Goal: Task Accomplishment & Management: Use online tool/utility

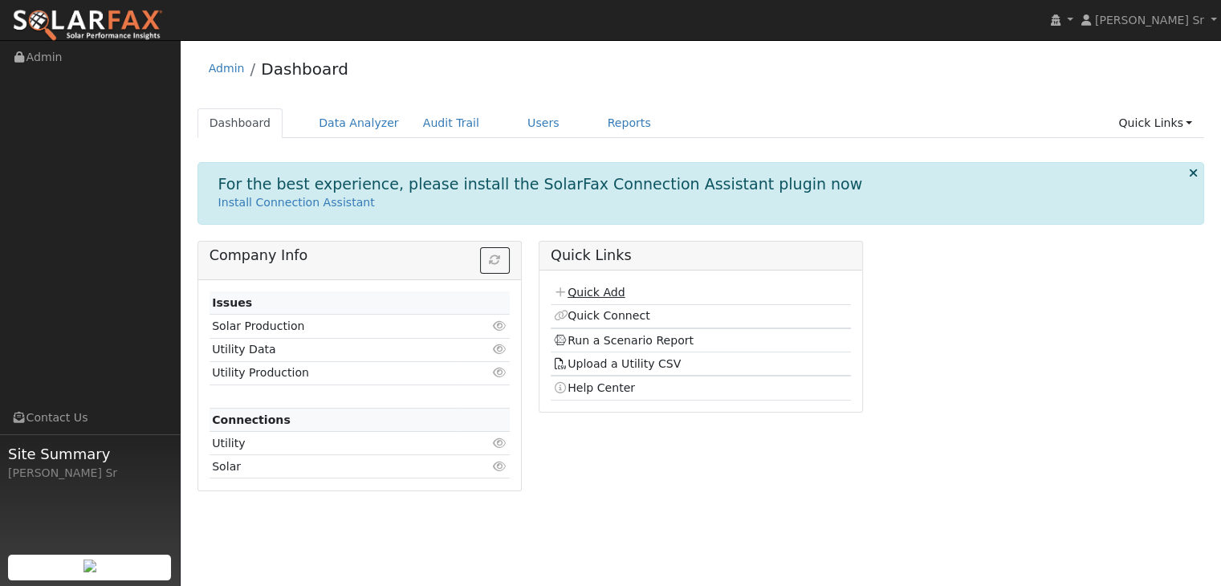
click at [601, 290] on link "Quick Add" at bounding box center [588, 292] width 71 height 13
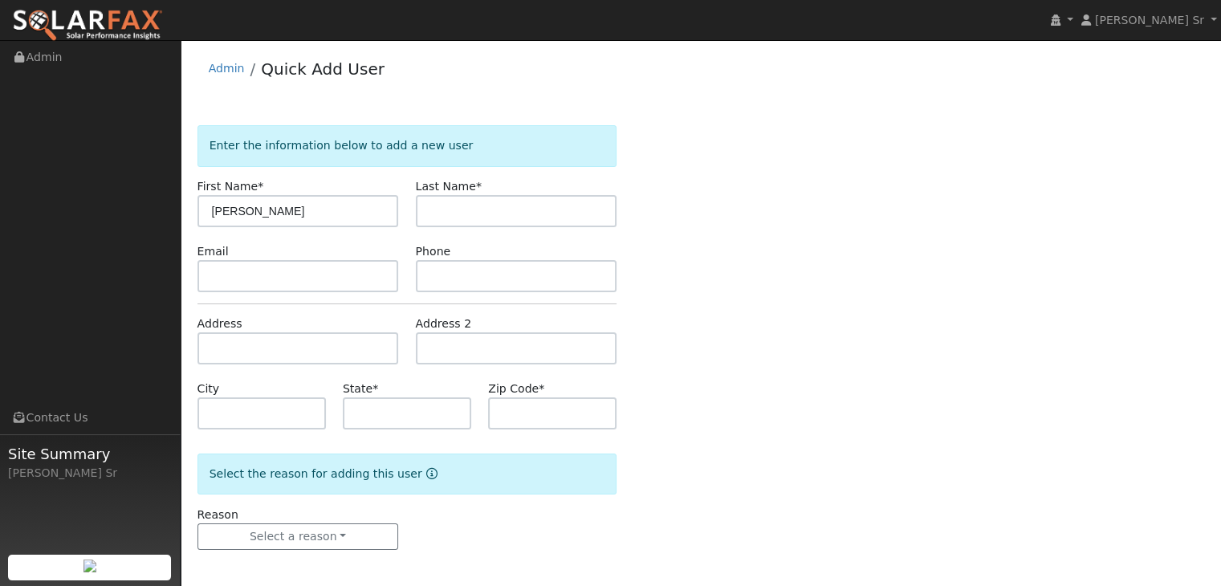
drag, startPoint x: 247, startPoint y: 209, endPoint x: 165, endPoint y: 214, distance: 82.8
click at [165, 214] on div "[PERSON_NAME] Sr [PERSON_NAME] Sr Profile My Company Help Center Terms Of Servi…" at bounding box center [610, 315] width 1221 height 550
type input "[PERSON_NAME]"
click at [449, 209] on input "text" at bounding box center [517, 211] width 202 height 32
type input "Durham"
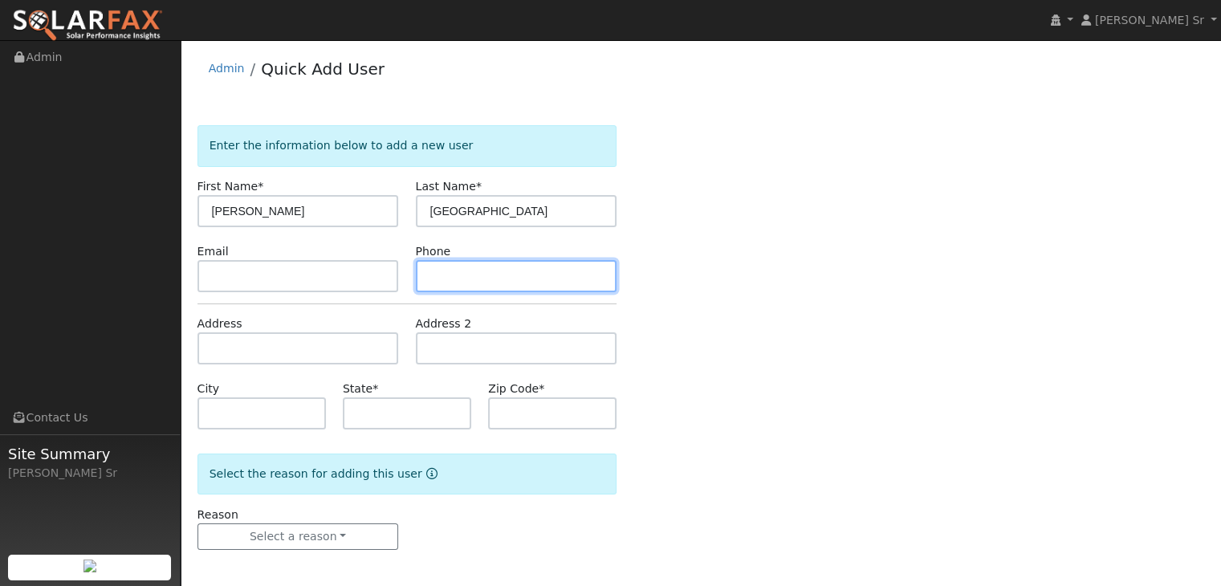
click at [467, 281] on input "text" at bounding box center [517, 276] width 202 height 32
click at [446, 274] on input "20971202" at bounding box center [517, 276] width 202 height 32
click at [469, 271] on input "209-71202" at bounding box center [517, 276] width 202 height 32
click at [491, 274] on input "209-712-02" at bounding box center [517, 276] width 202 height 32
type input "209-712-0279"
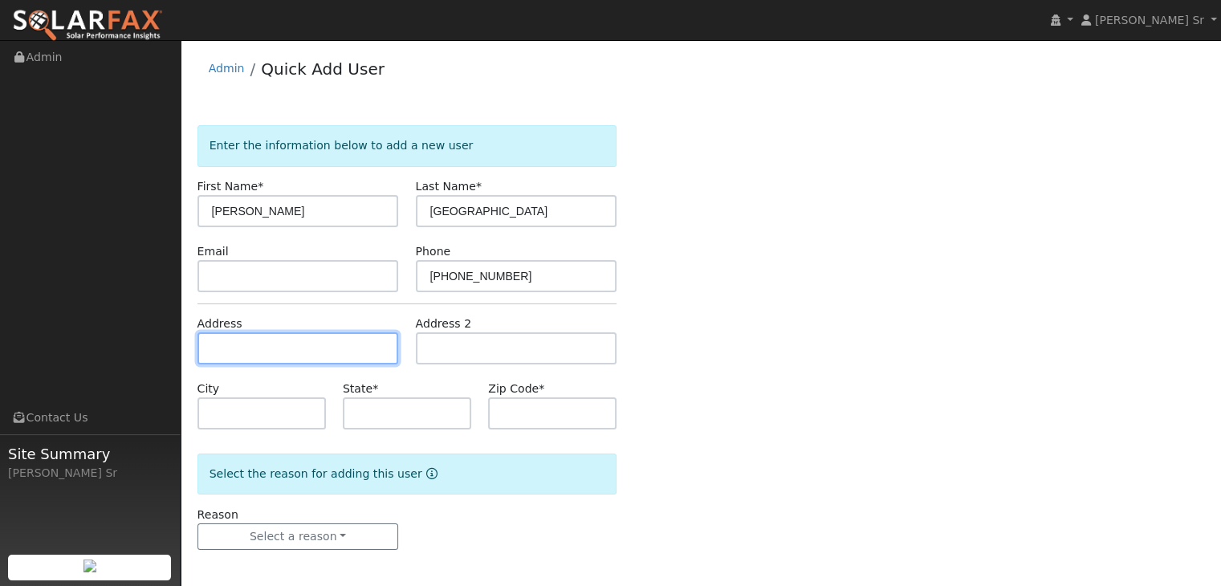
click at [305, 352] on input "text" at bounding box center [298, 348] width 202 height 32
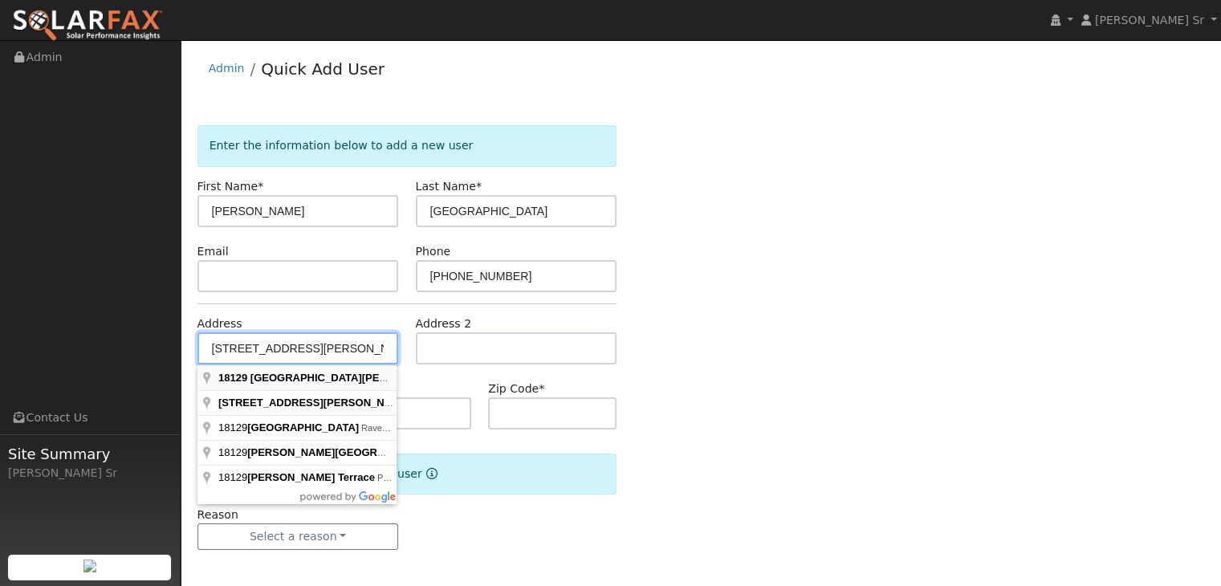
type input "18129 North Tretheway Road"
type input "Lockeford"
type input "CA"
type input "95237"
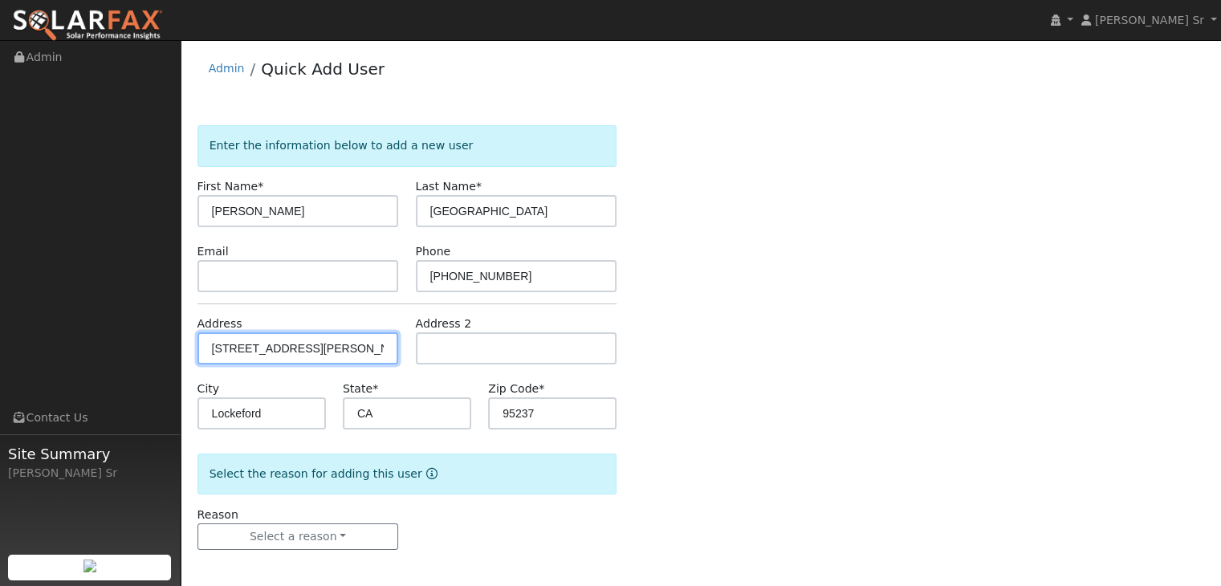
scroll to position [3, 0]
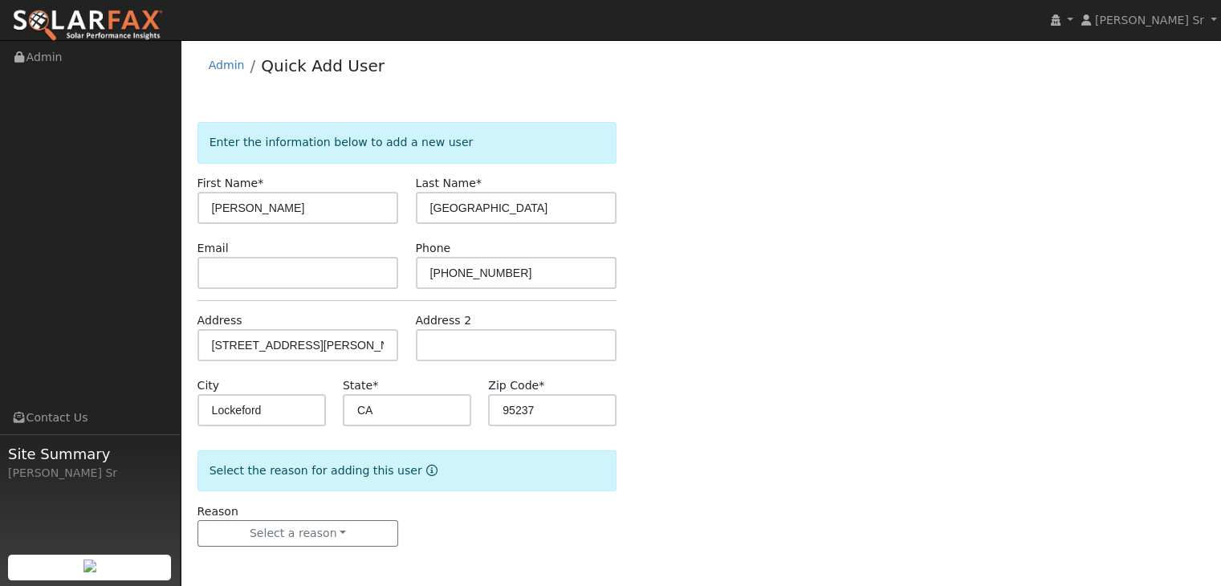
drag, startPoint x: 337, startPoint y: 531, endPoint x: 693, endPoint y: 462, distance: 362.3
click at [693, 462] on div "Enter the information below to add a new user First Name * Travis Last Name * D…" at bounding box center [701, 350] width 1008 height 457
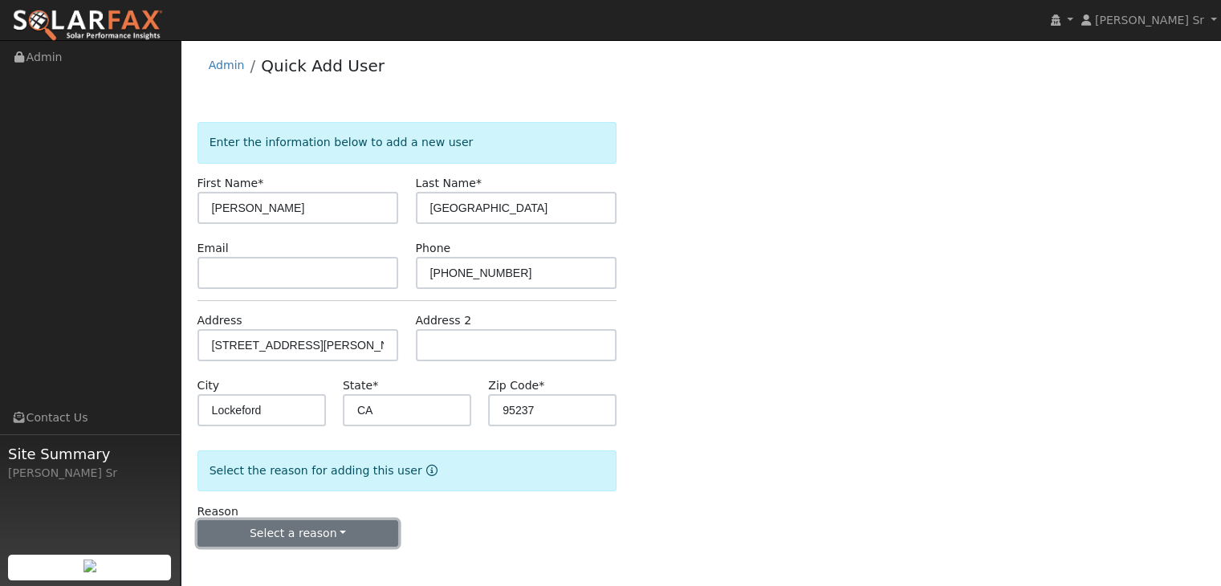
click at [328, 528] on button "Select a reason" at bounding box center [298, 533] width 202 height 27
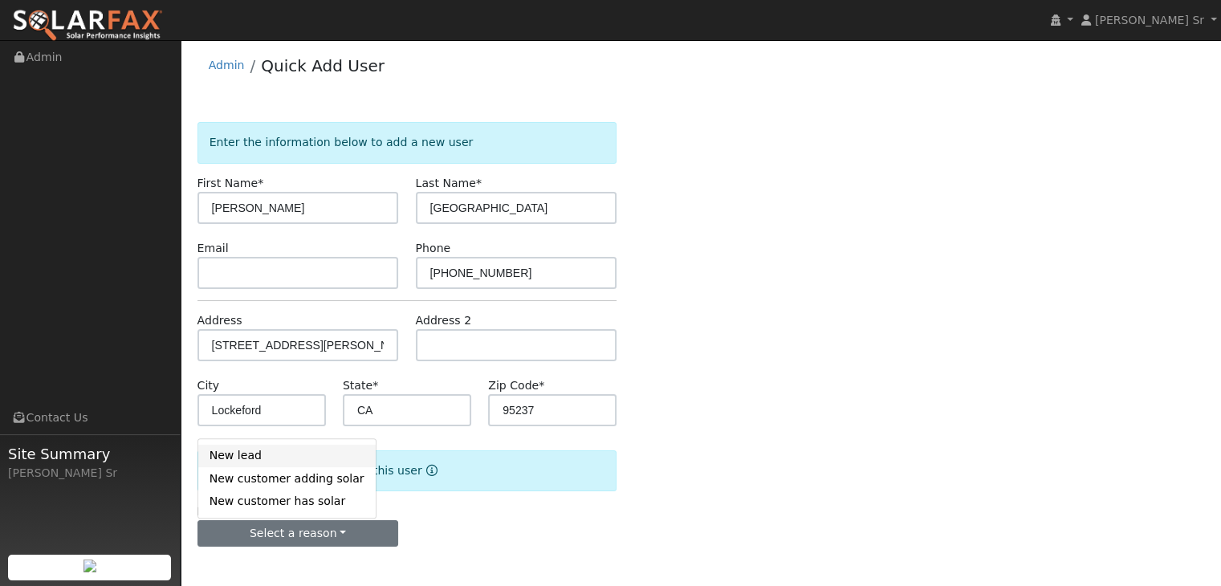
click at [250, 458] on link "New lead" at bounding box center [286, 456] width 177 height 22
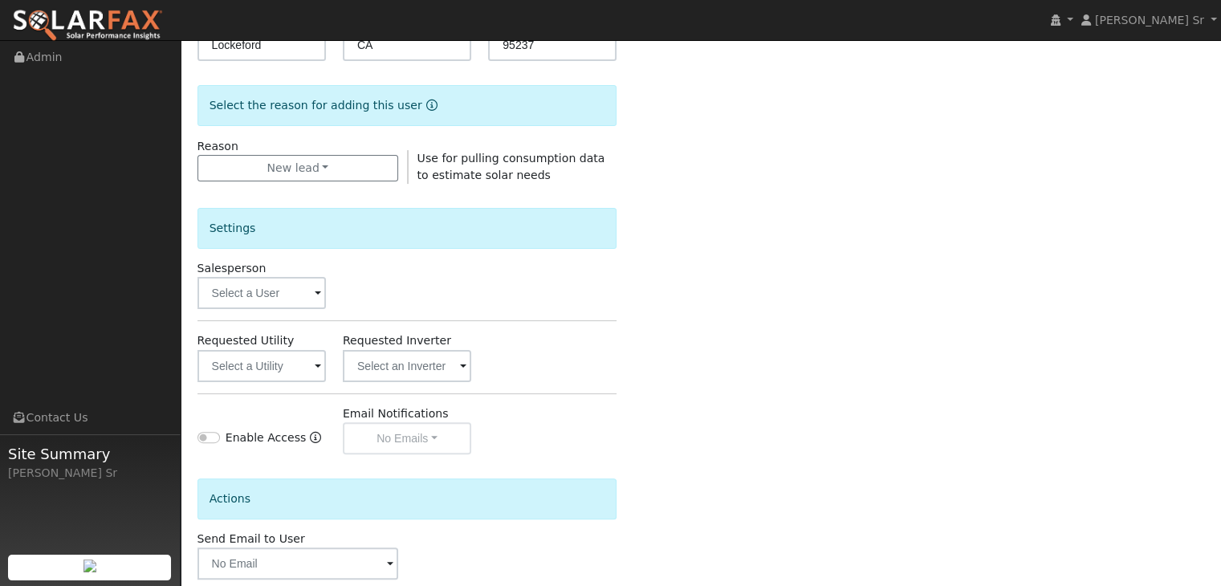
scroll to position [369, 0]
click at [319, 291] on span at bounding box center [318, 293] width 6 height 18
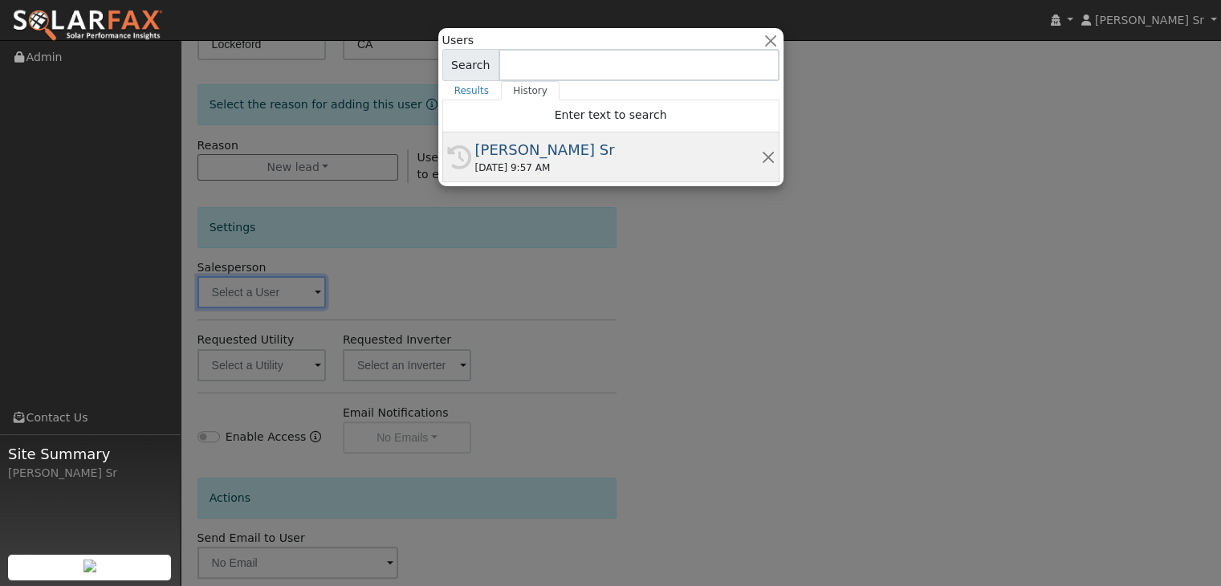
click at [533, 158] on div "[PERSON_NAME] Sr" at bounding box center [618, 150] width 286 height 22
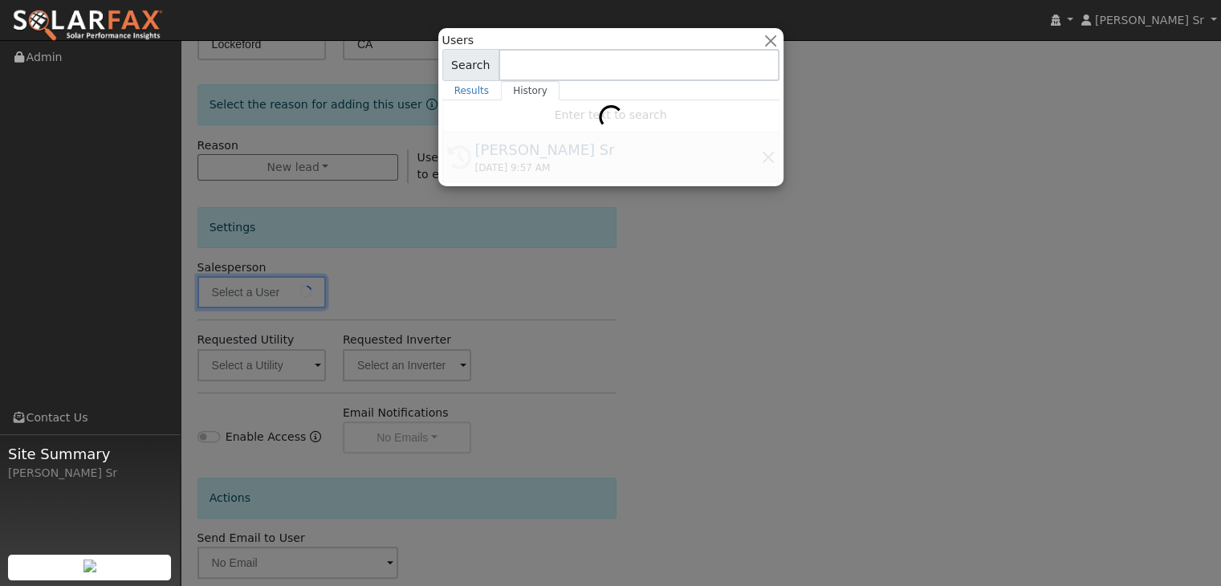
type input "[PERSON_NAME] Sr"
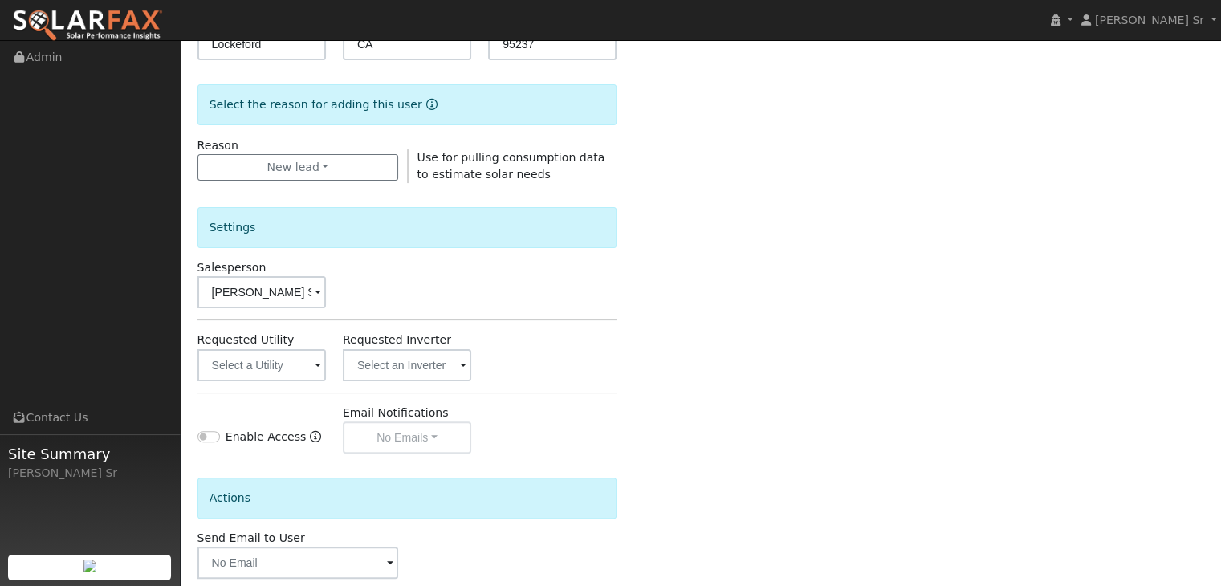
click at [315, 360] on span at bounding box center [318, 366] width 6 height 18
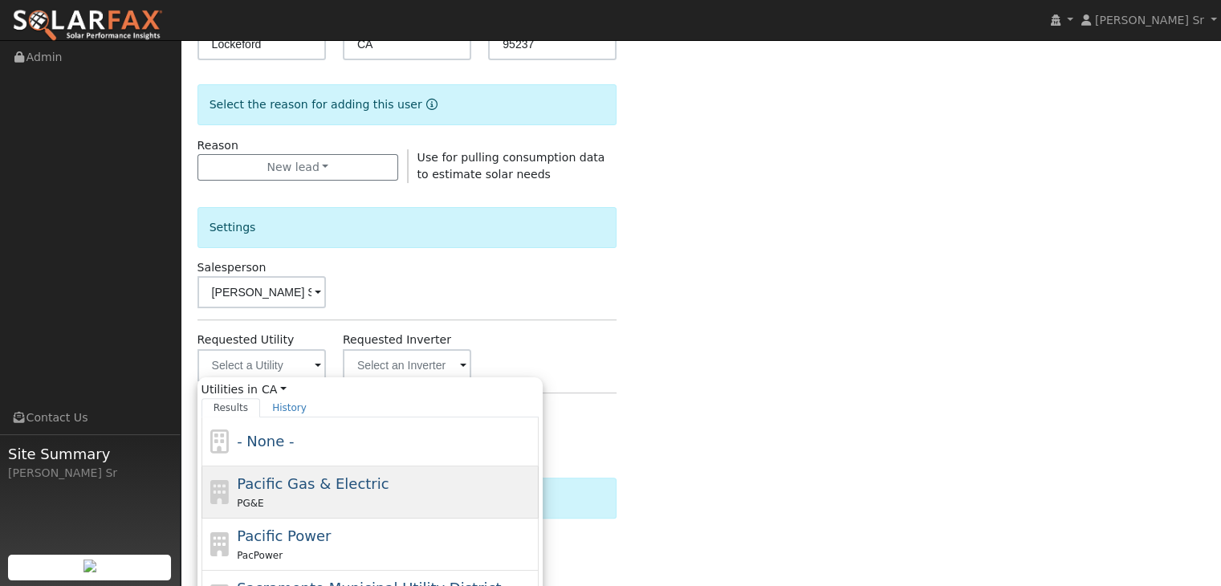
click at [328, 485] on span "Pacific Gas & Electric" at bounding box center [313, 483] width 152 height 17
type input "Pacific Gas & Electric"
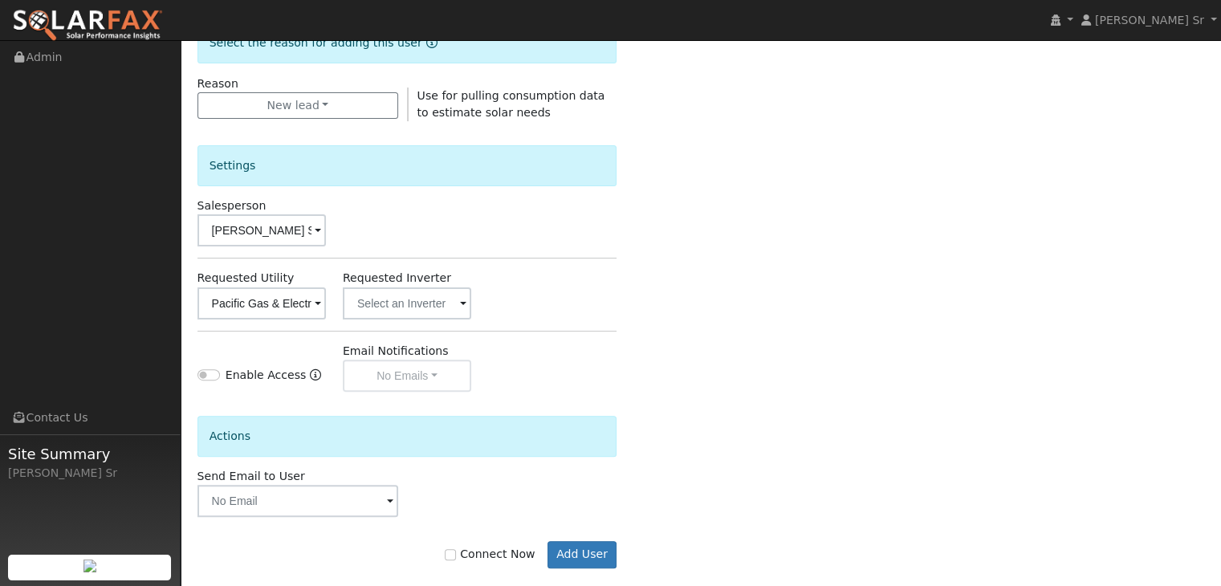
scroll to position [452, 0]
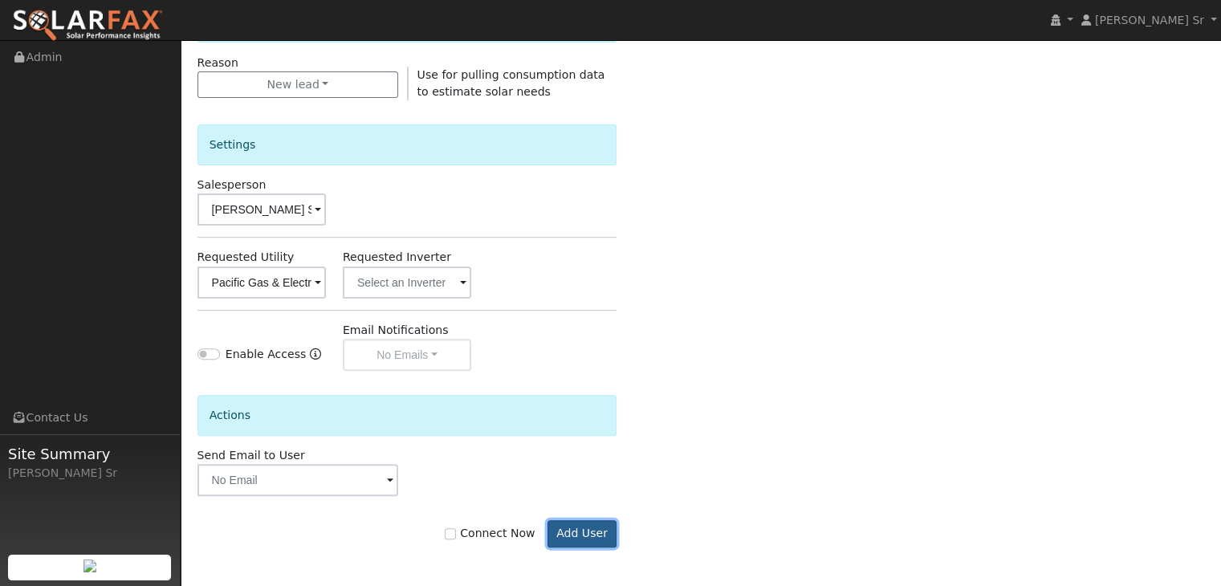
click at [584, 534] on button "Add User" at bounding box center [583, 533] width 70 height 27
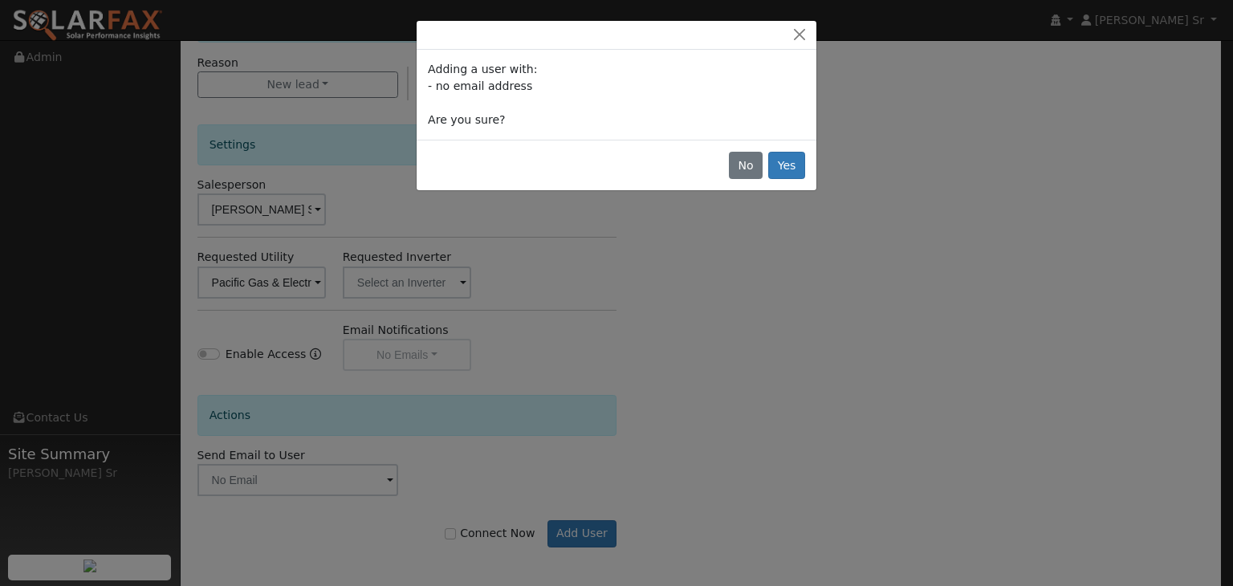
click at [773, 401] on div "Adding a user with: - no email address Are you sure? No Yes" at bounding box center [616, 293] width 1233 height 586
click at [789, 167] on button "Yes" at bounding box center [786, 165] width 37 height 27
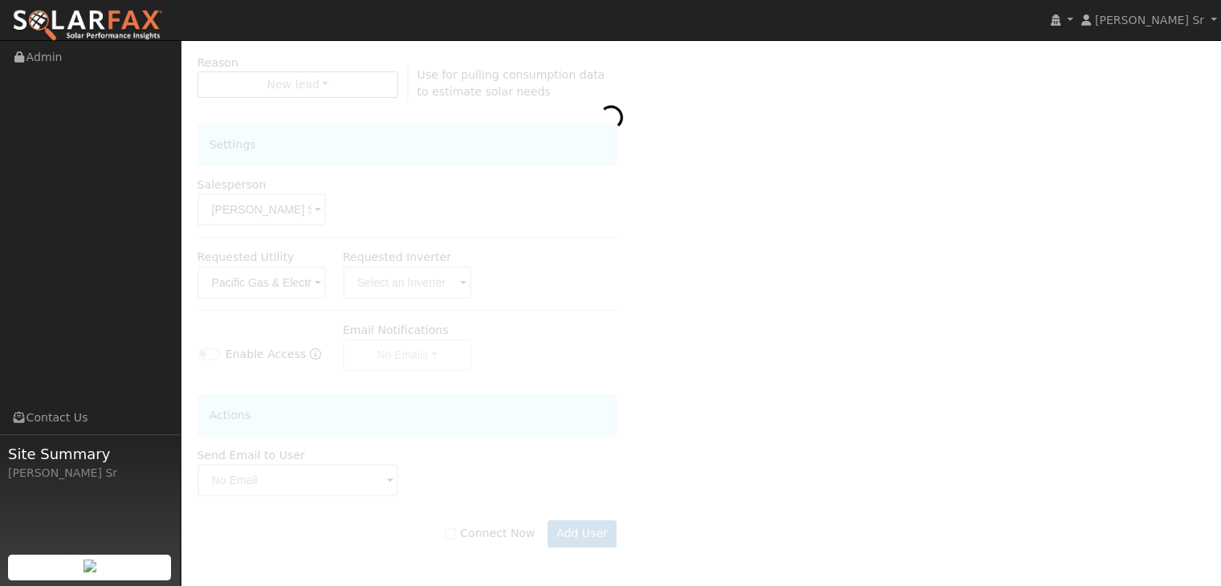
click at [751, 156] on div at bounding box center [701, 126] width 1008 height 906
click at [963, 216] on div at bounding box center [701, 126] width 1008 height 906
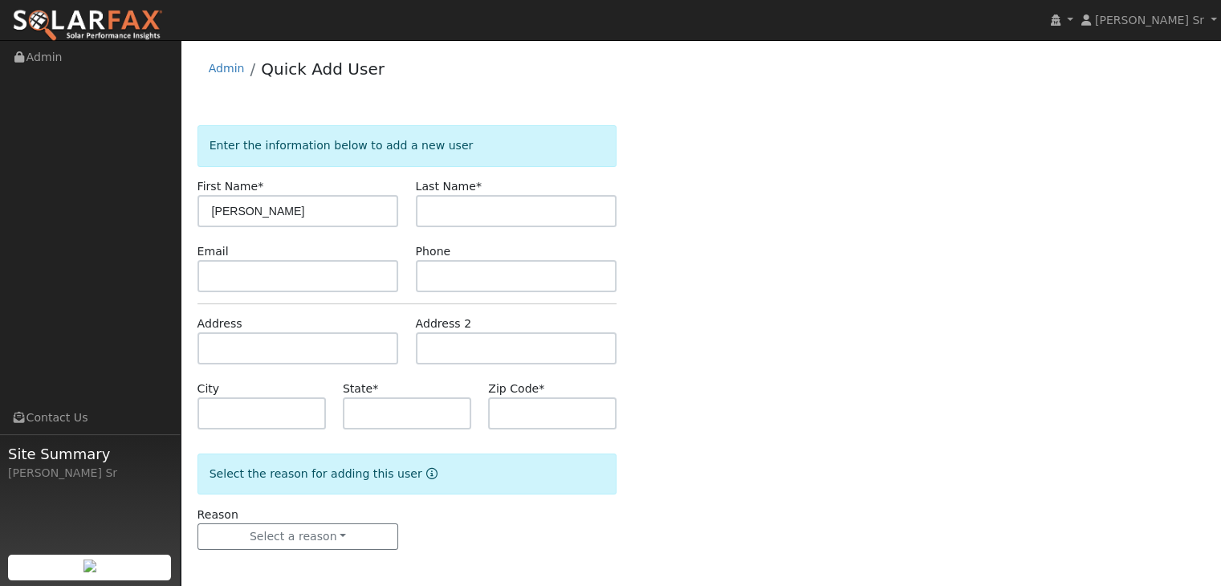
type input "[PERSON_NAME]"
type input "[GEOGRAPHIC_DATA]"
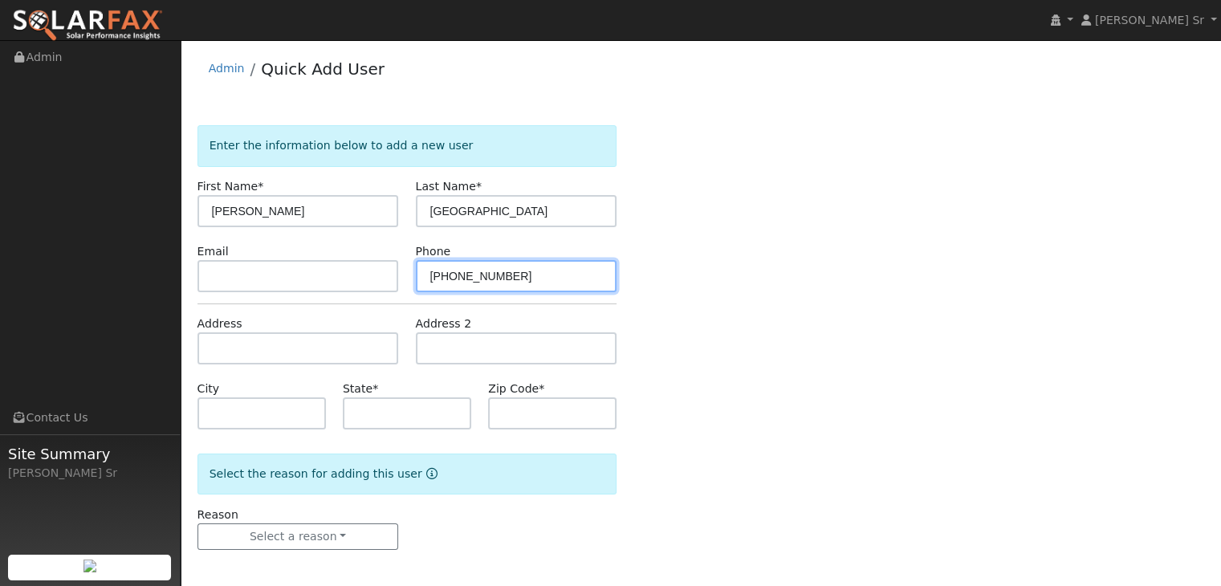
type input "[PHONE_NUMBER]"
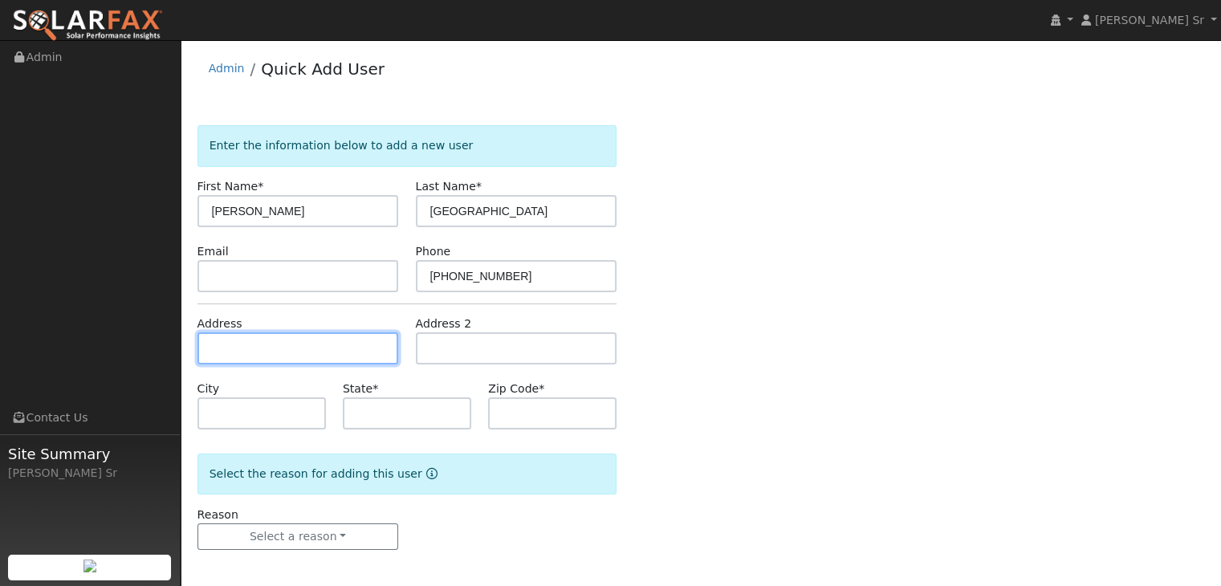
click at [254, 354] on input "text" at bounding box center [298, 348] width 202 height 32
type input "18129 North Tretheway Road"
type input "Lockeford"
type input "CA"
type input "95237"
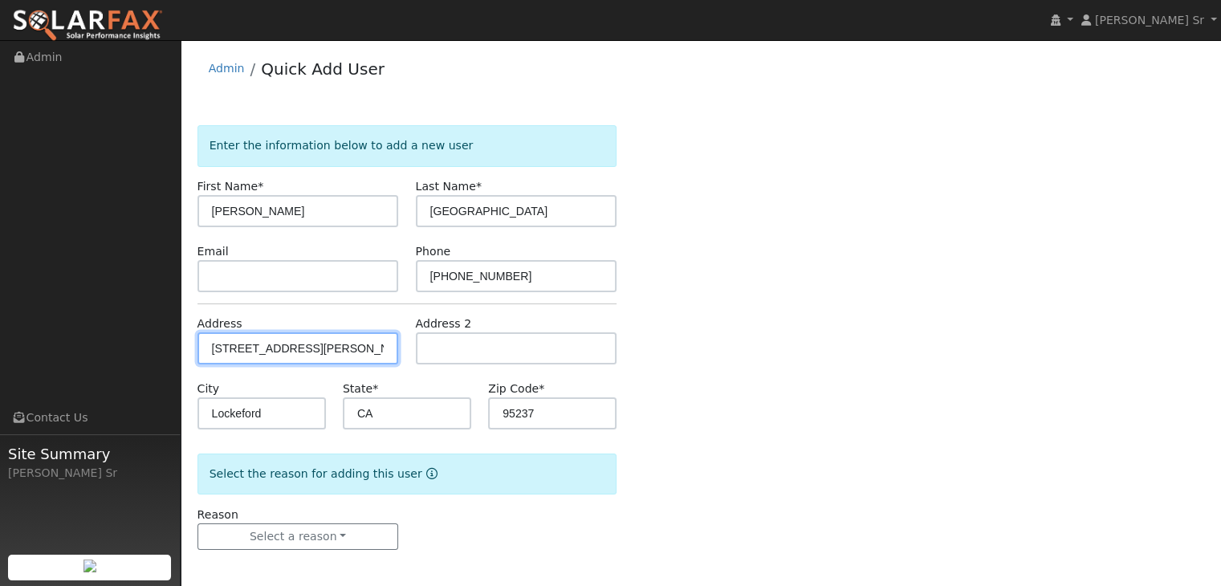
scroll to position [3, 0]
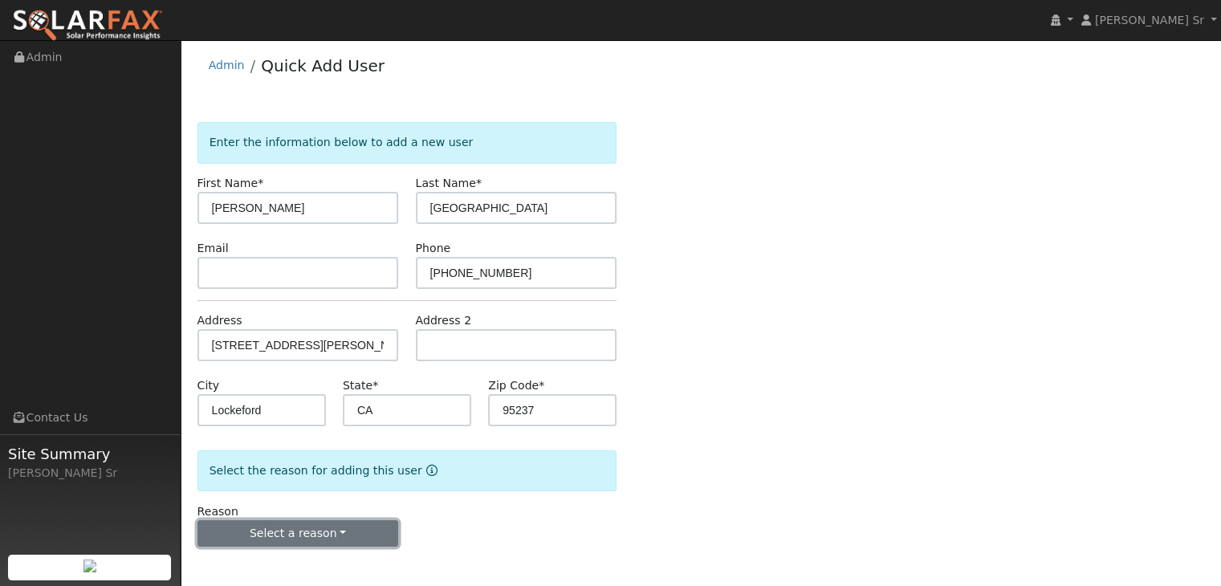
click at [330, 533] on button "Select a reason" at bounding box center [298, 533] width 202 height 27
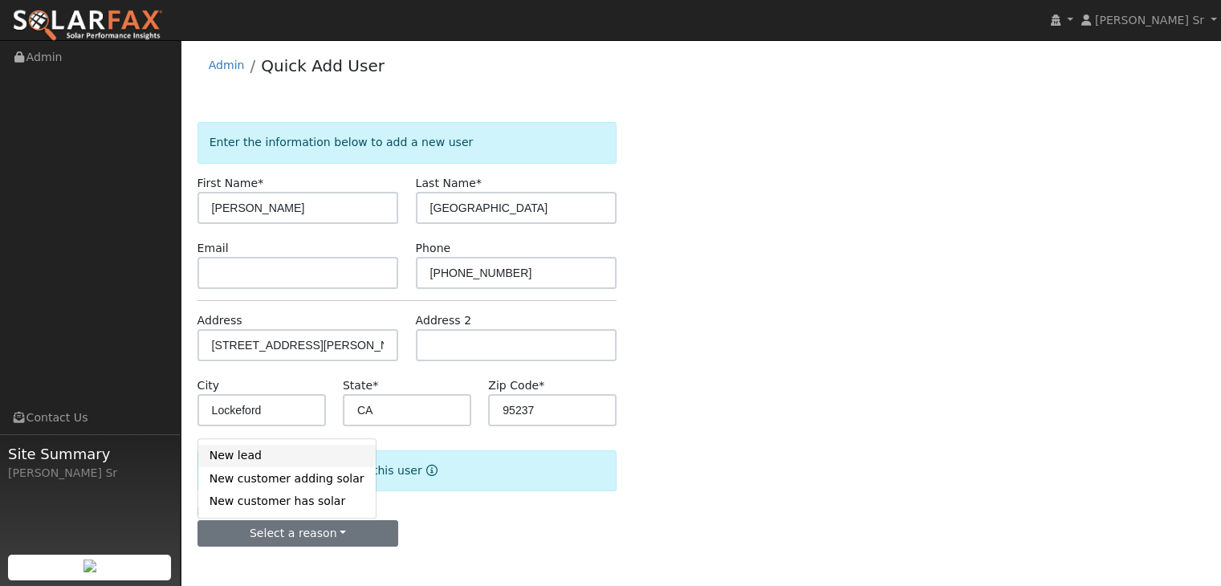
click at [249, 460] on link "New lead" at bounding box center [286, 456] width 177 height 22
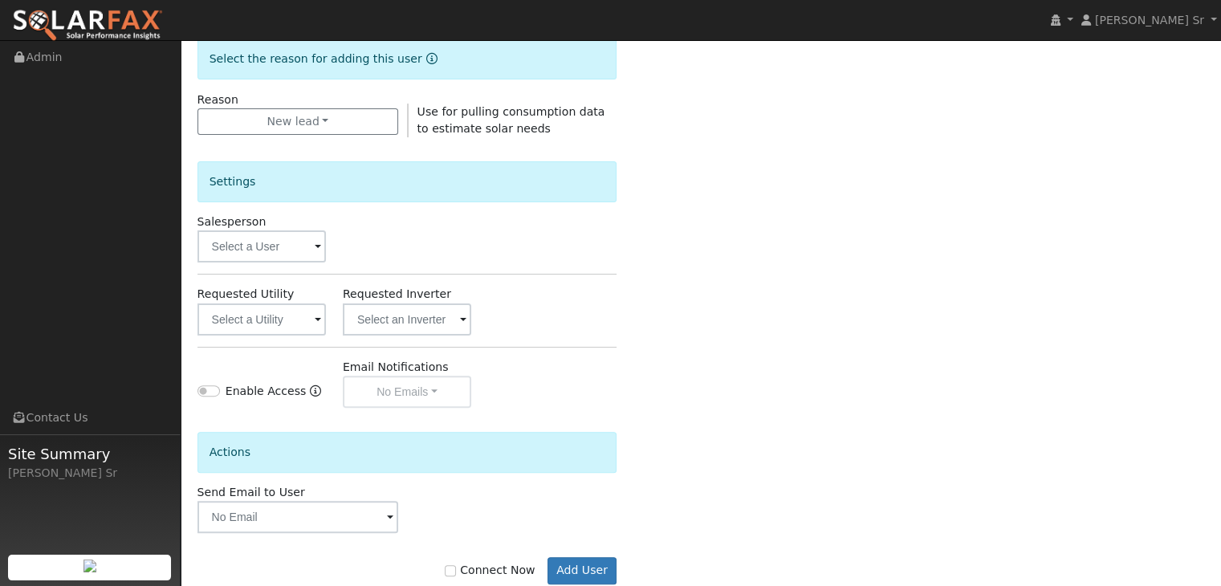
scroll to position [417, 0]
click at [318, 242] on span at bounding box center [318, 246] width 6 height 18
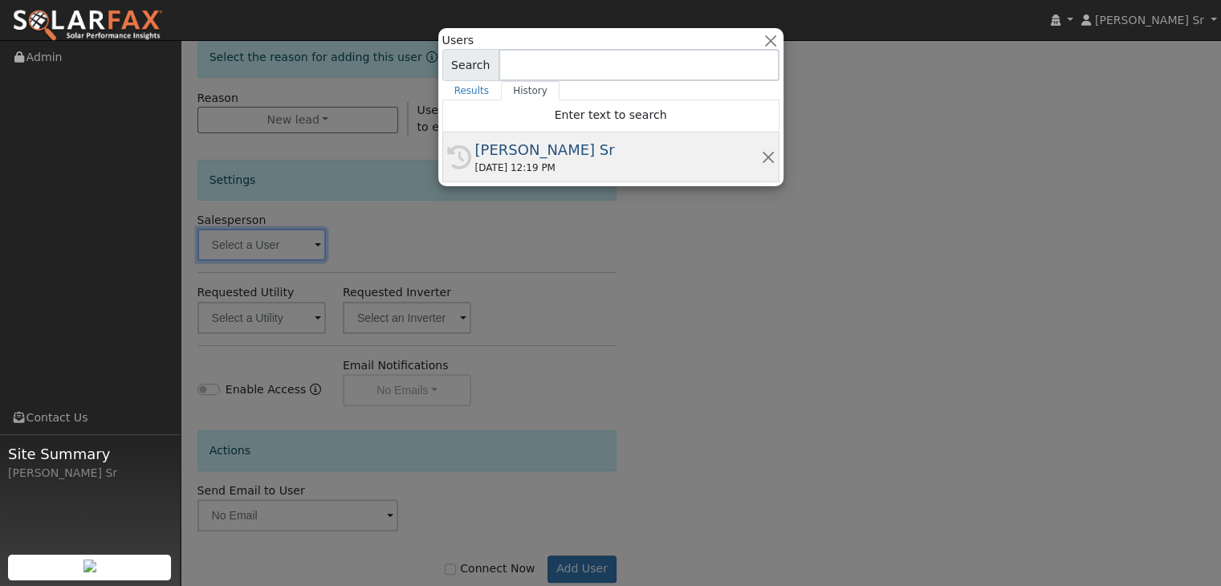
click at [531, 165] on div "08/26/2025 12:19 PM" at bounding box center [618, 168] width 286 height 14
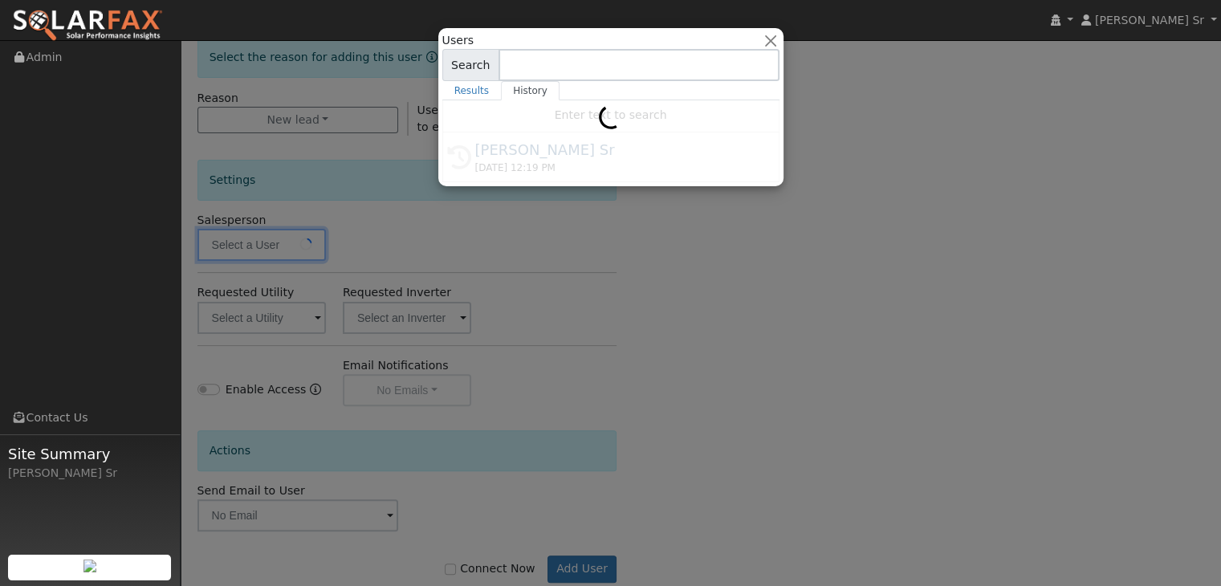
type input "[PERSON_NAME] Sr"
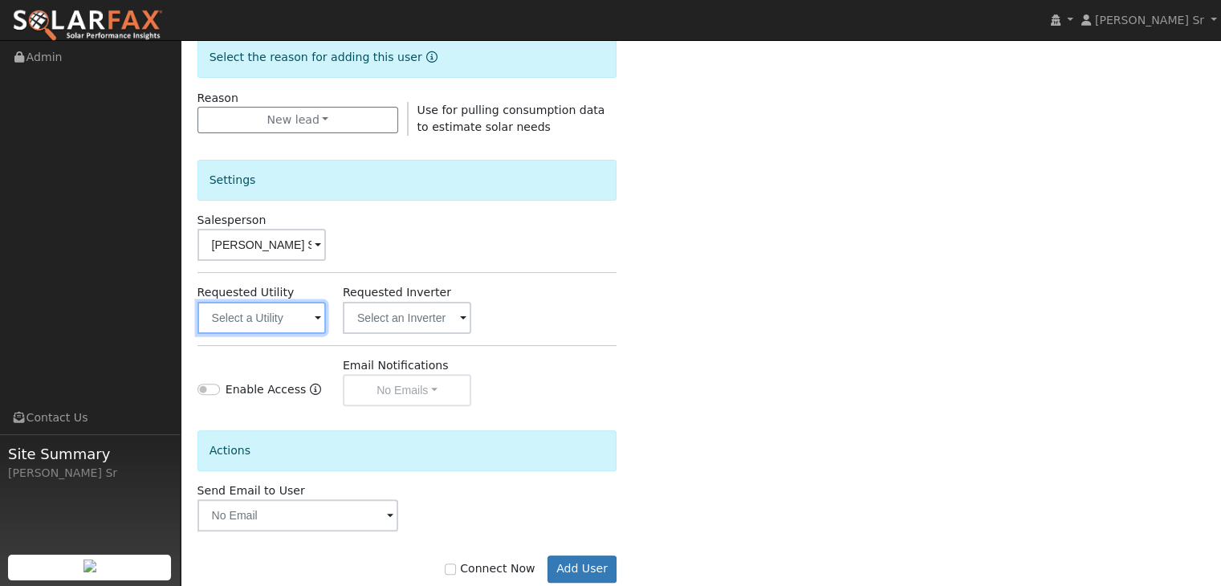
click at [321, 316] on input "text" at bounding box center [261, 318] width 128 height 32
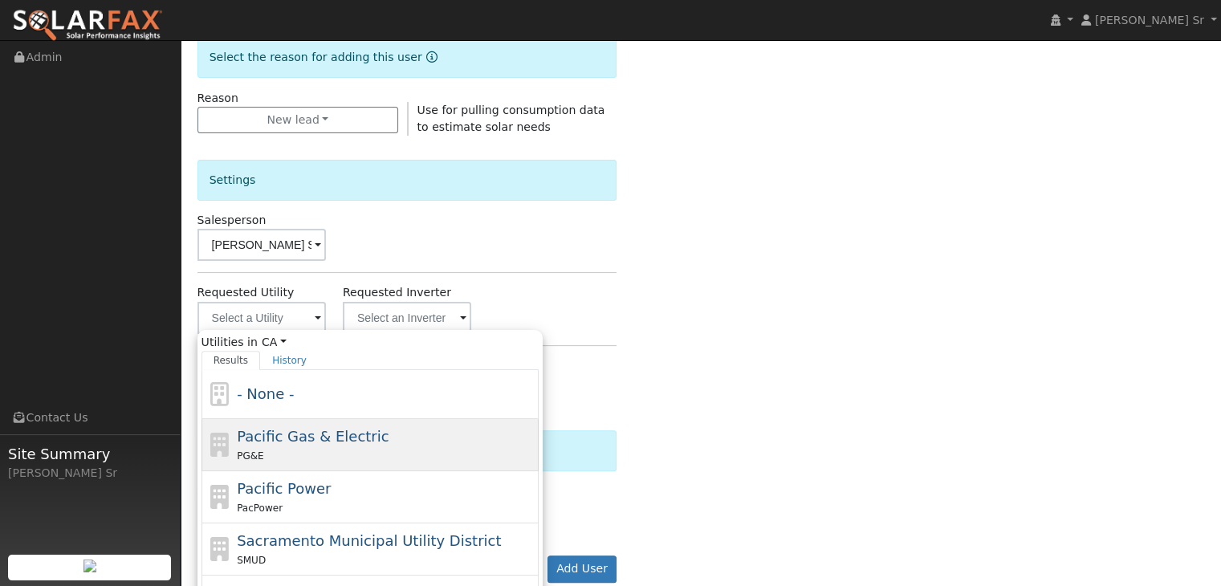
click at [301, 434] on span "Pacific Gas & Electric" at bounding box center [313, 436] width 152 height 17
type input "Pacific Gas & Electric"
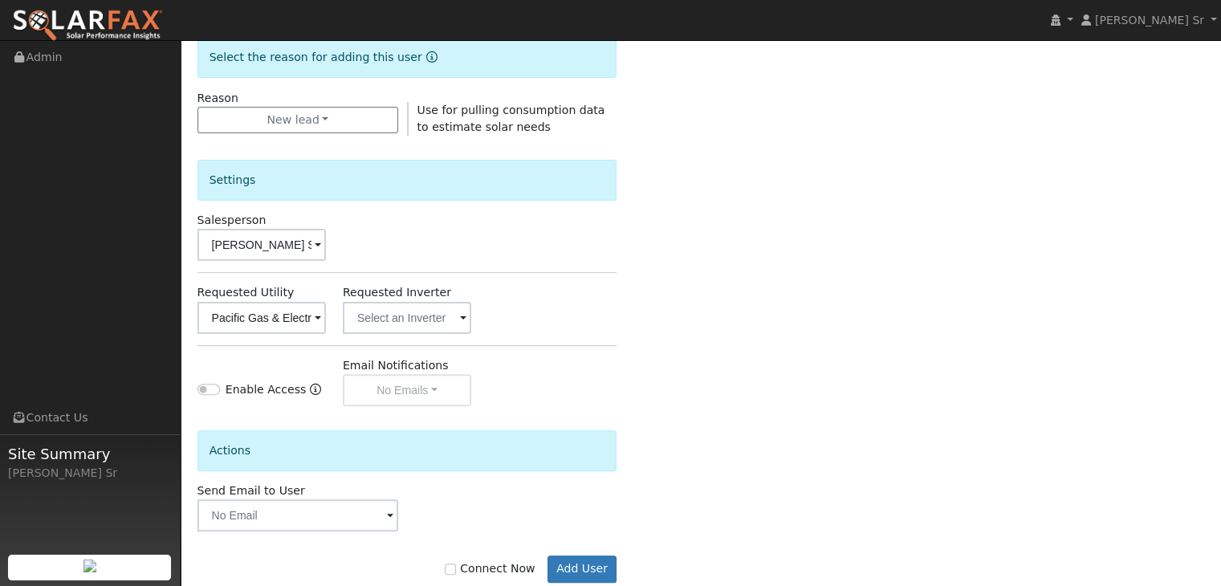
scroll to position [452, 0]
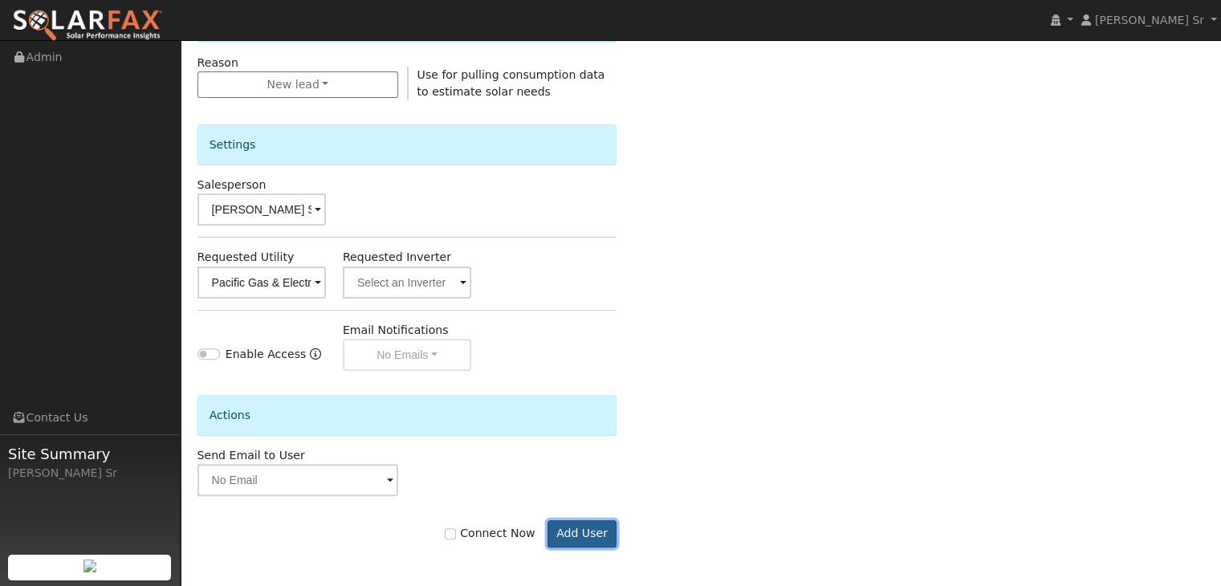
click at [589, 533] on button "Add User" at bounding box center [583, 533] width 70 height 27
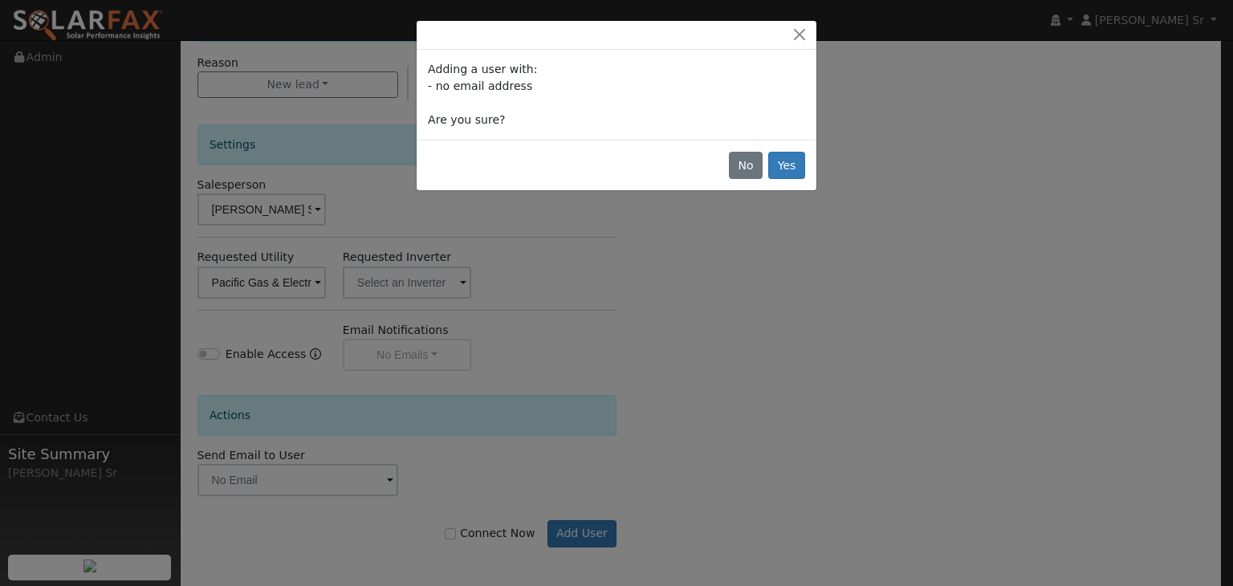
click at [772, 257] on div "Adding a user with: - no email address Are you sure? No Yes" at bounding box center [616, 293] width 1233 height 586
click at [798, 31] on button "Close" at bounding box center [799, 34] width 22 height 17
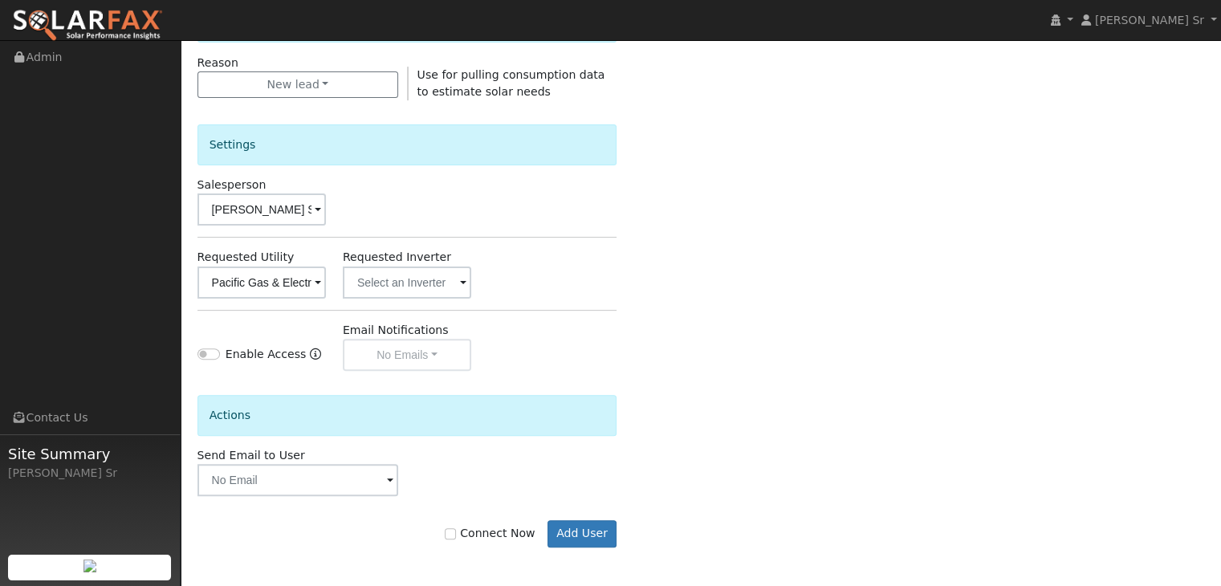
drag, startPoint x: 587, startPoint y: 532, endPoint x: 958, endPoint y: 171, distance: 517.8
click at [958, 171] on div "Enter the information below to add a new user First Name * Travis Last Name * D…" at bounding box center [701, 126] width 1008 height 906
click at [565, 526] on button "Add User" at bounding box center [583, 533] width 70 height 27
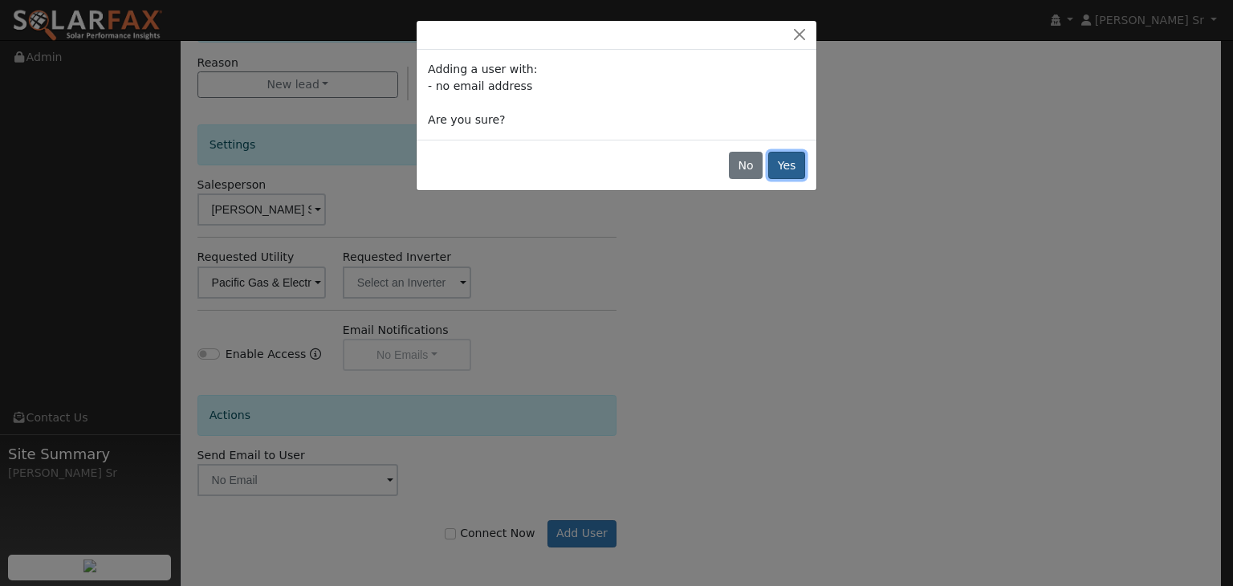
click at [792, 166] on button "Yes" at bounding box center [786, 165] width 37 height 27
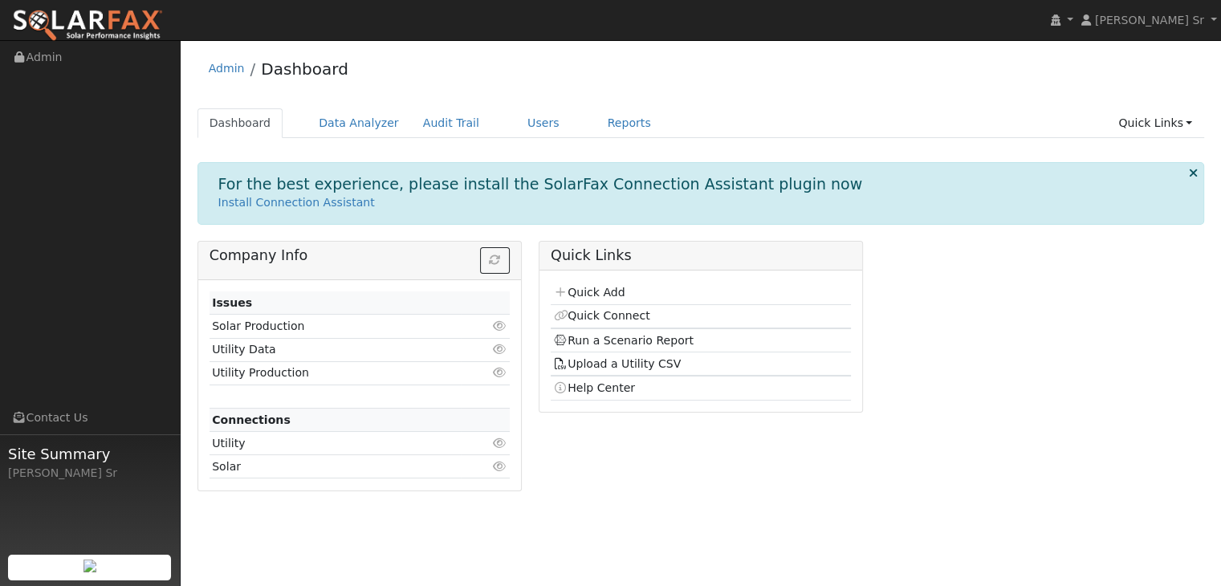
click at [320, 447] on td "Utility" at bounding box center [336, 443] width 252 height 23
click at [226, 438] on td "Utility" at bounding box center [336, 443] width 252 height 23
click at [497, 443] on icon at bounding box center [500, 443] width 14 height 11
click at [491, 438] on link "1221" at bounding box center [492, 443] width 29 height 13
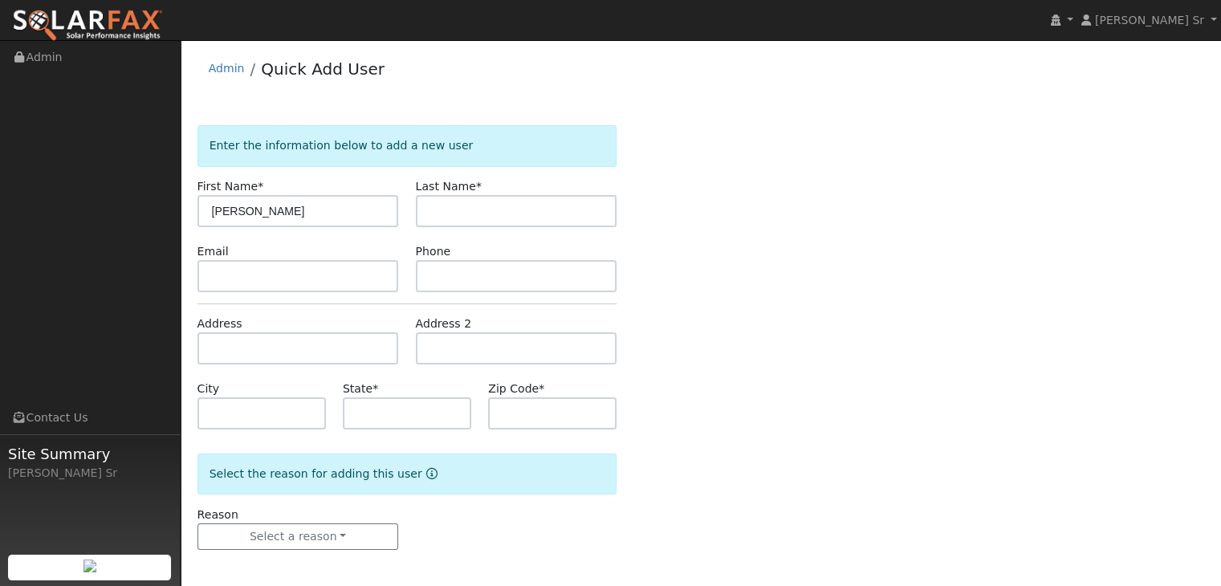
type input "[PERSON_NAME]"
type input "[GEOGRAPHIC_DATA]"
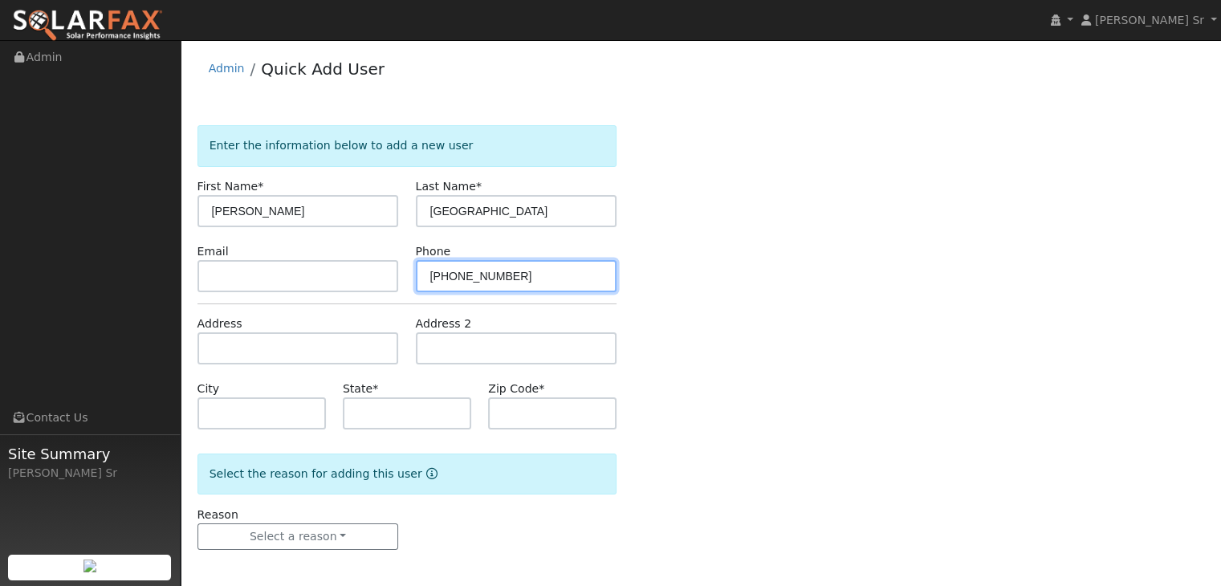
type input "[PHONE_NUMBER]"
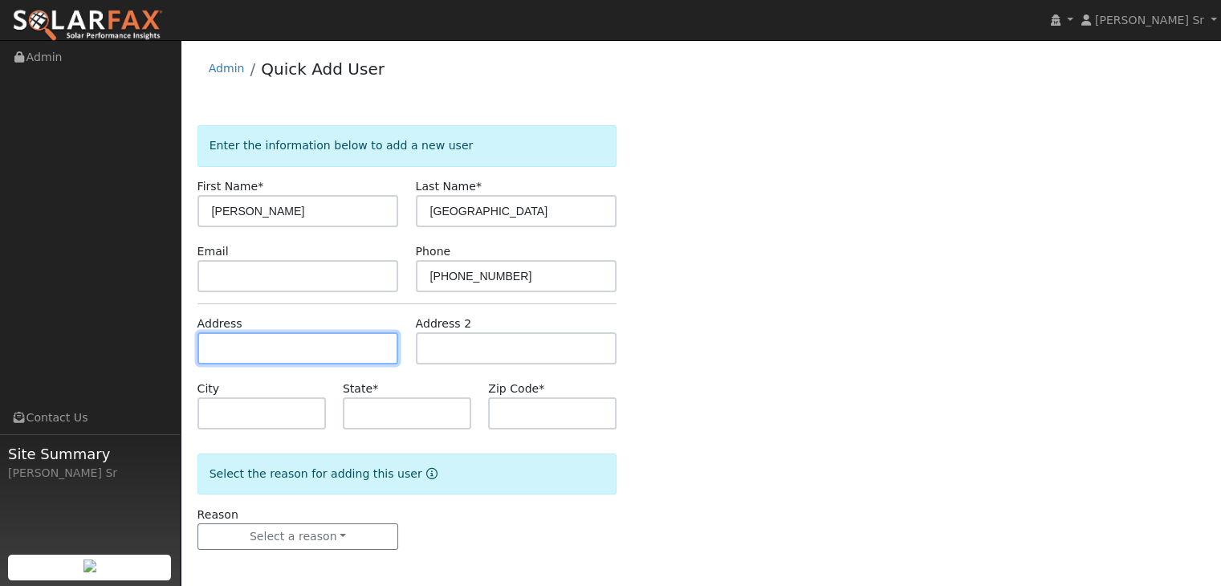
click at [250, 351] on input "text" at bounding box center [298, 348] width 202 height 32
type input "[STREET_ADDRESS][PERSON_NAME]"
type input "Lockeford"
type input "CA"
type input "95237"
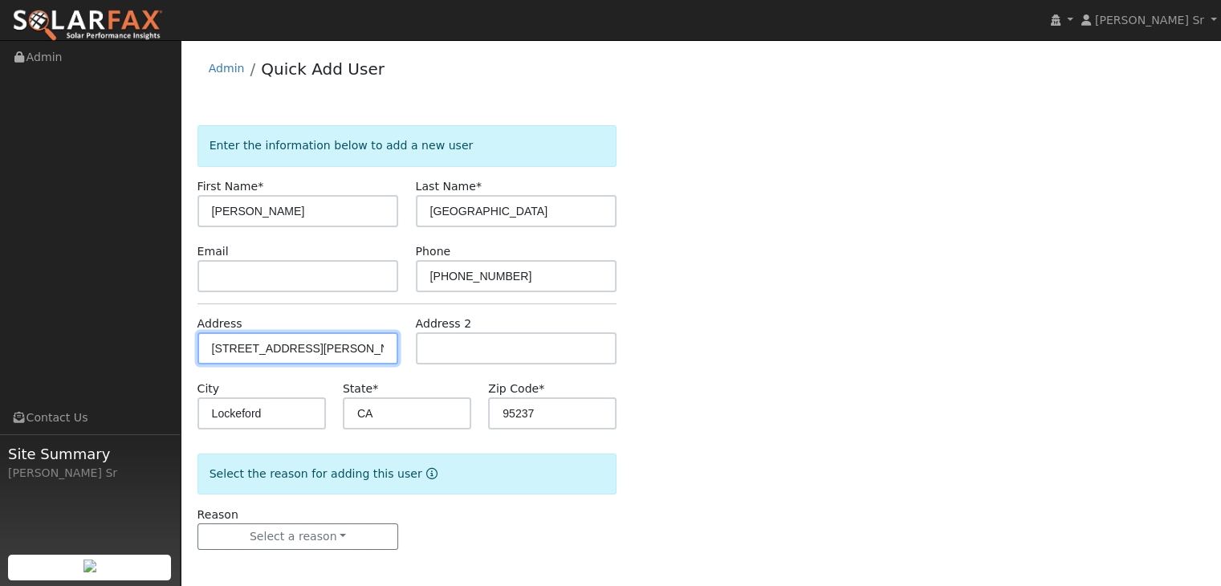
scroll to position [3, 0]
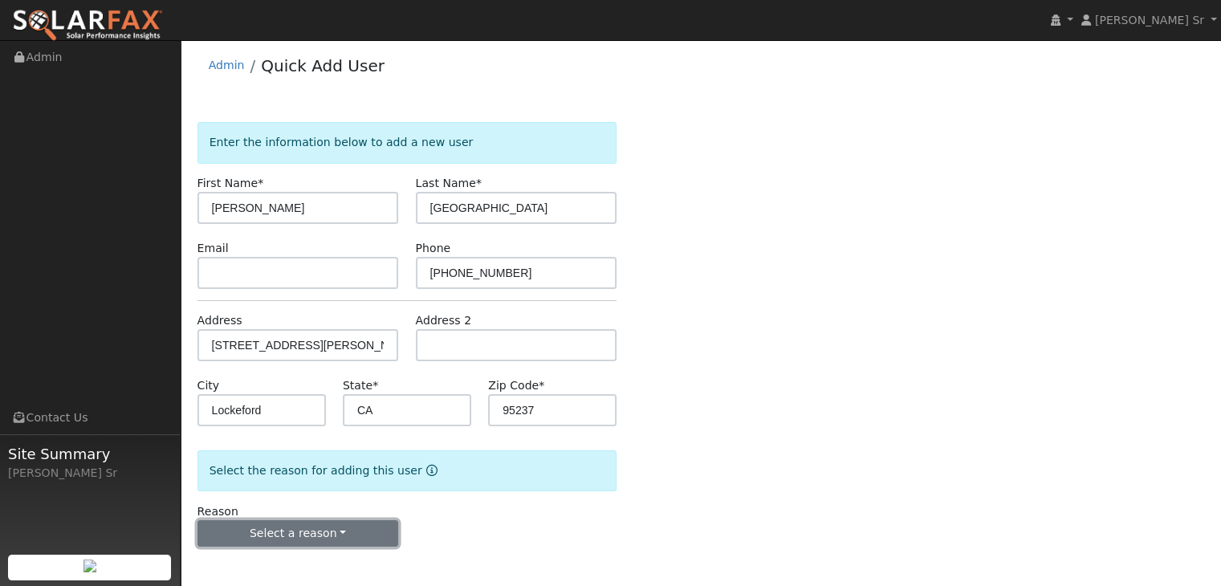
click at [334, 528] on button "Select a reason" at bounding box center [298, 533] width 202 height 27
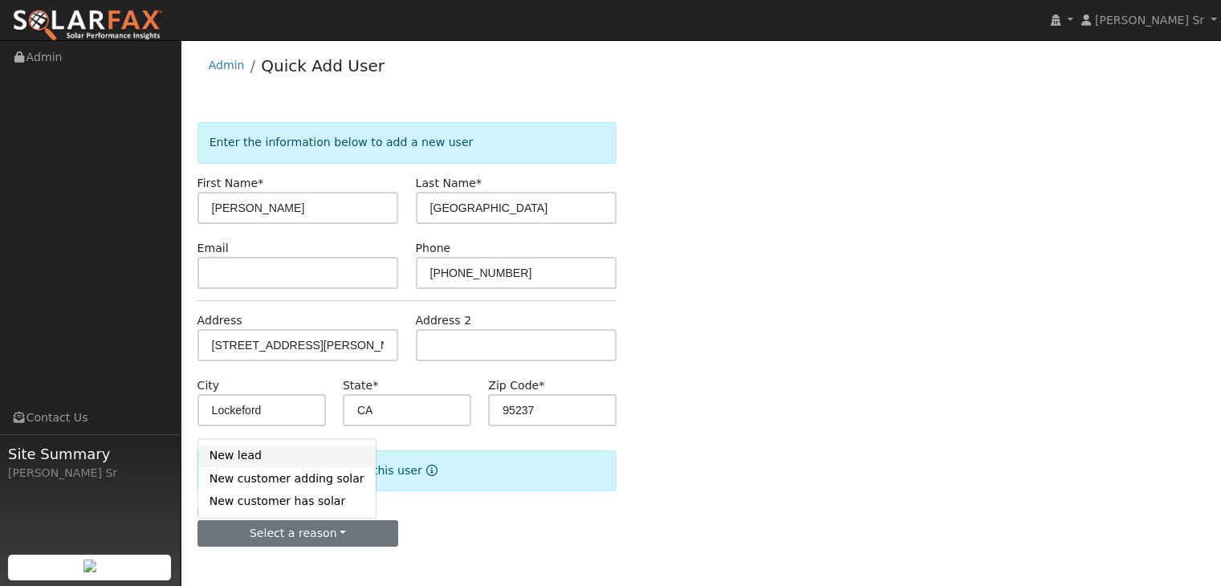
click at [242, 456] on link "New lead" at bounding box center [286, 456] width 177 height 22
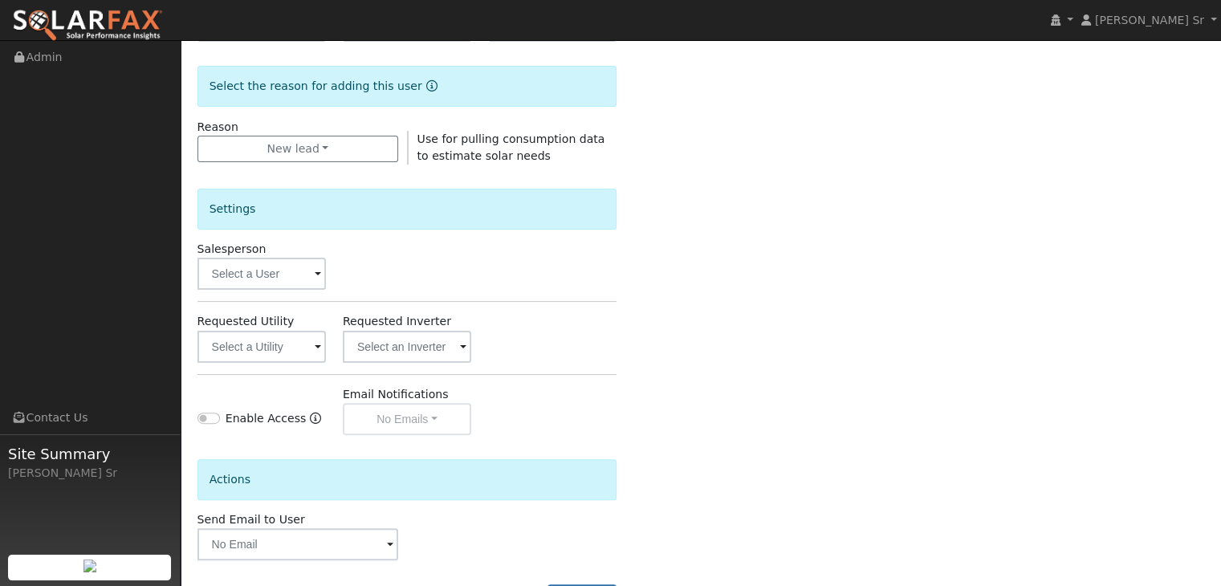
scroll to position [389, 0]
click at [316, 275] on span at bounding box center [318, 274] width 6 height 18
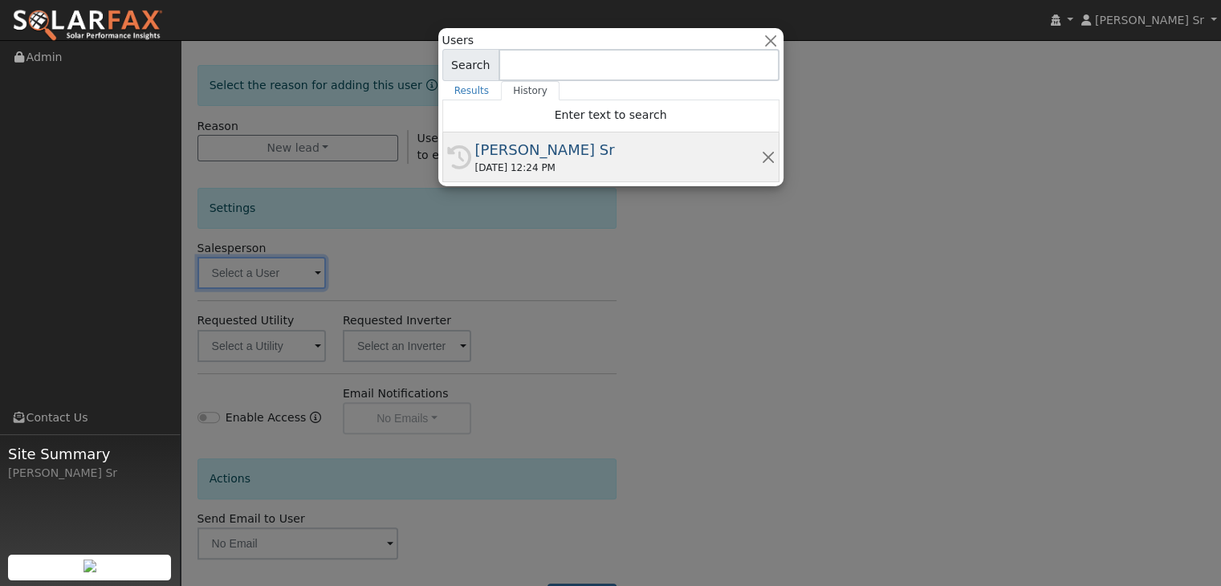
click at [560, 161] on div "08/26/2025 12:24 PM" at bounding box center [618, 168] width 286 height 14
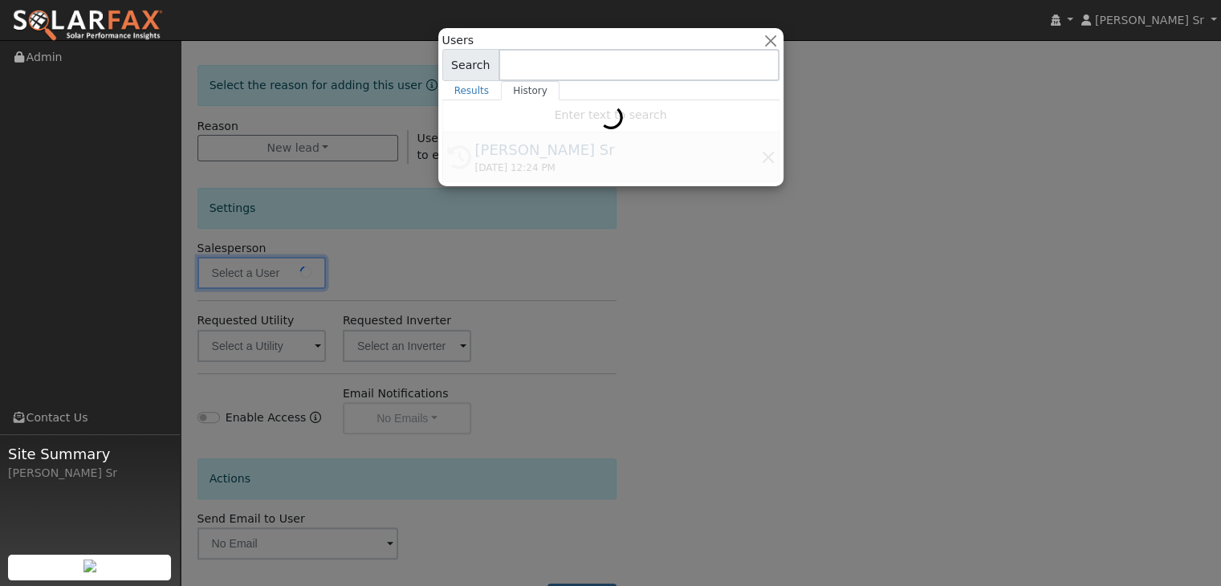
type input "[PERSON_NAME] Sr"
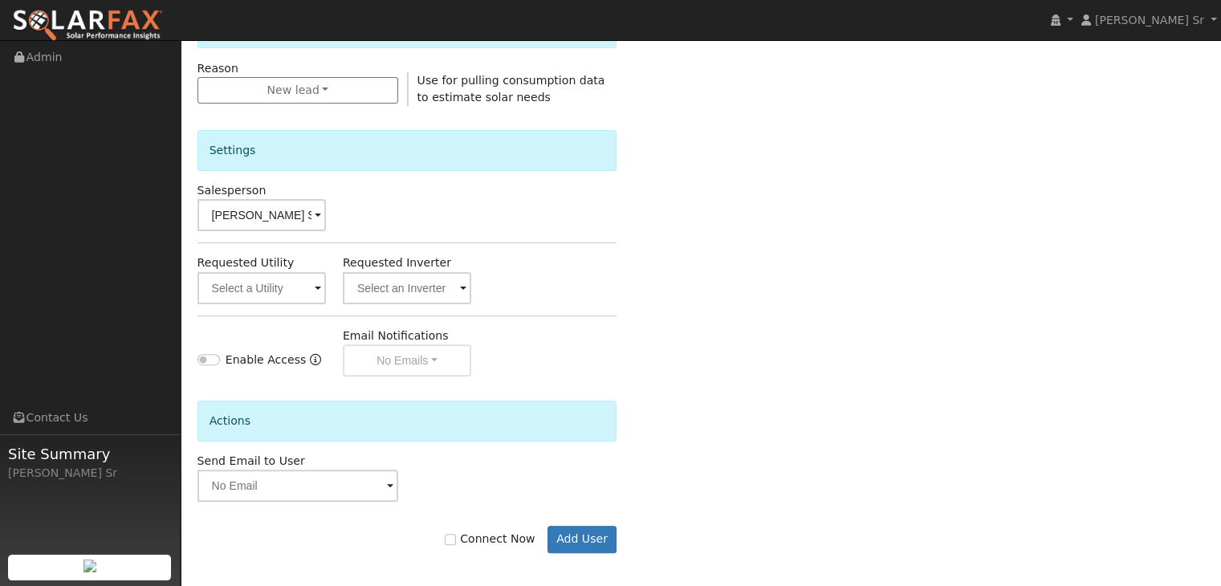
scroll to position [452, 0]
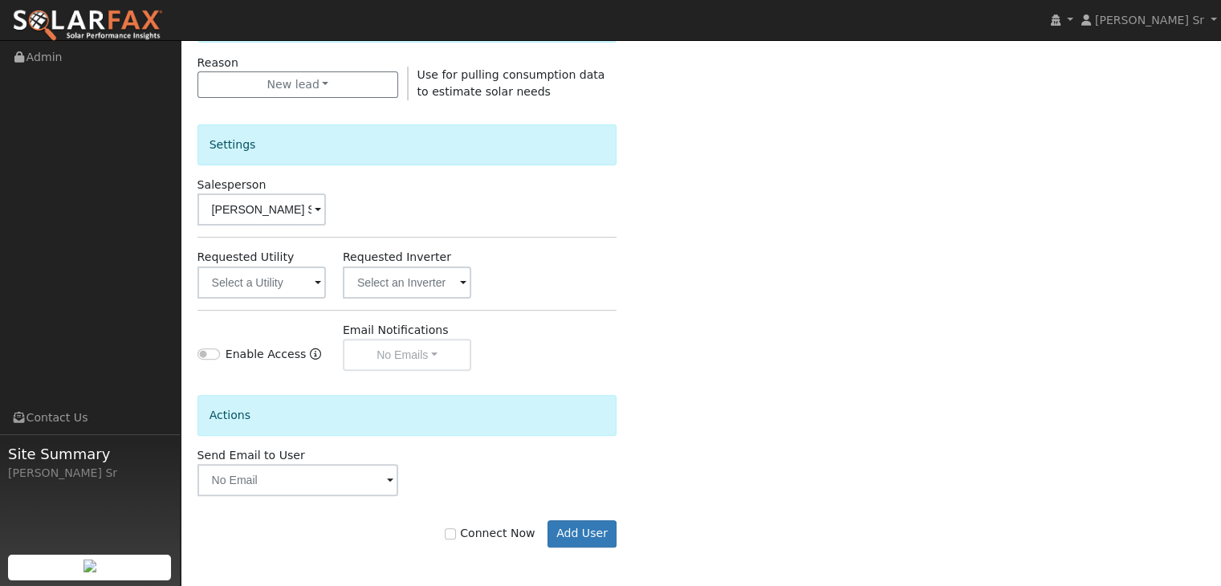
click at [315, 285] on span at bounding box center [318, 284] width 6 height 18
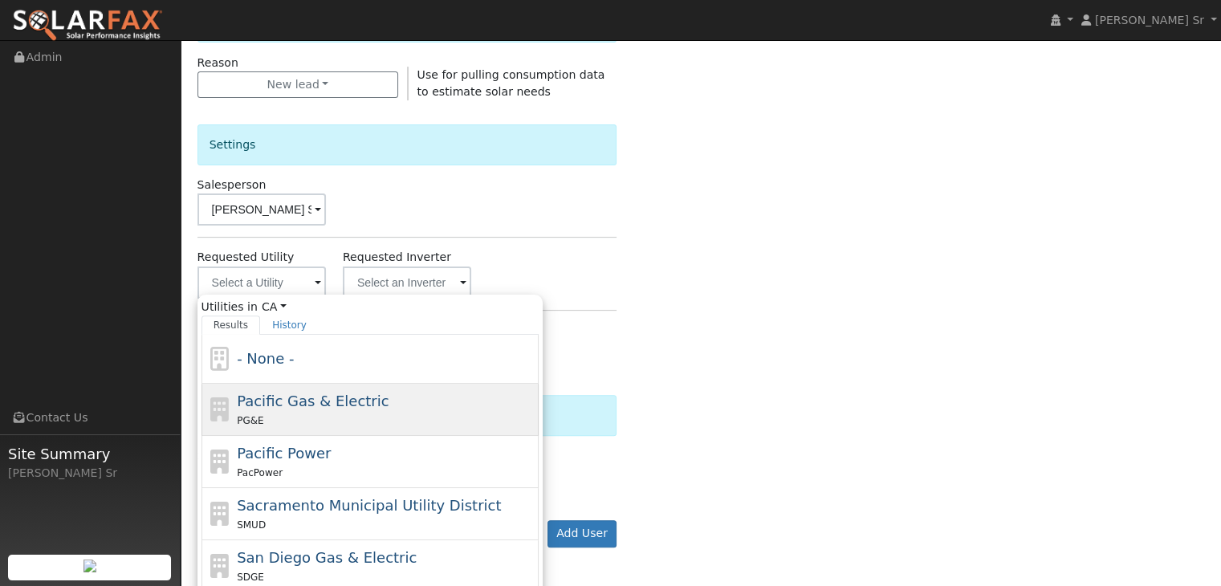
click at [305, 397] on span "Pacific Gas & Electric" at bounding box center [313, 401] width 152 height 17
type input "Pacific Gas & Electric"
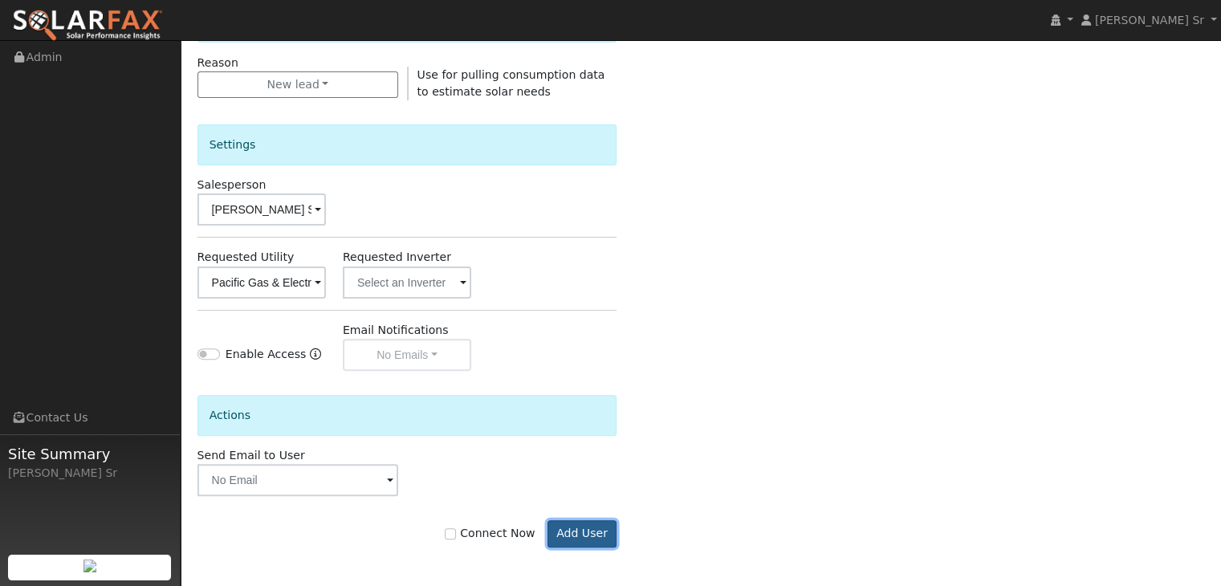
click at [588, 534] on button "Add User" at bounding box center [583, 533] width 70 height 27
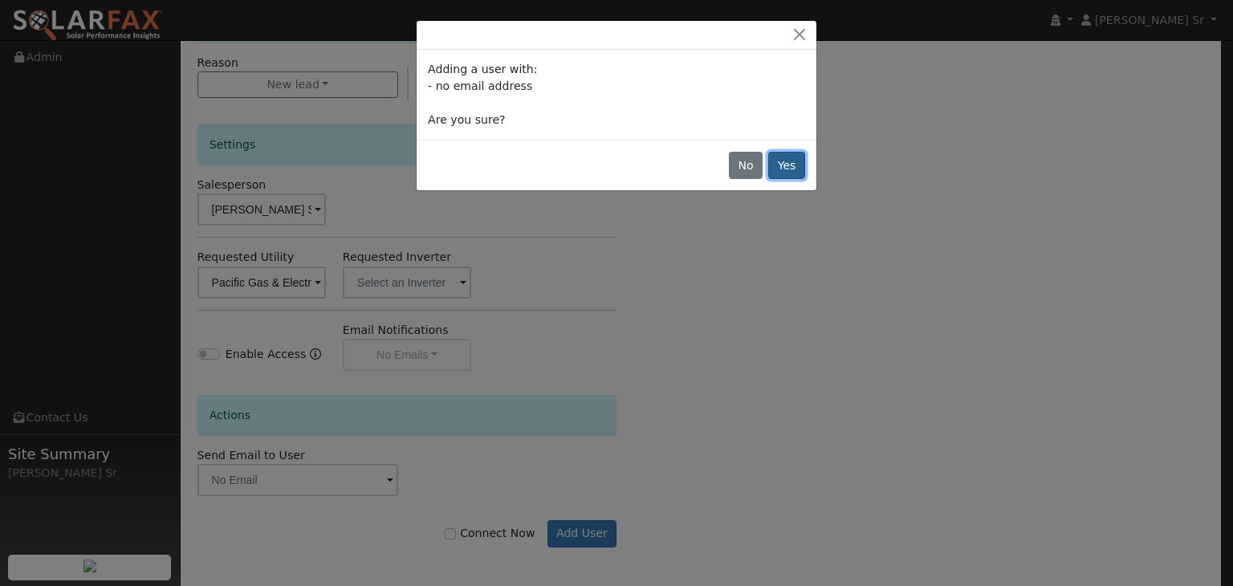
click at [788, 169] on button "Yes" at bounding box center [786, 165] width 37 height 27
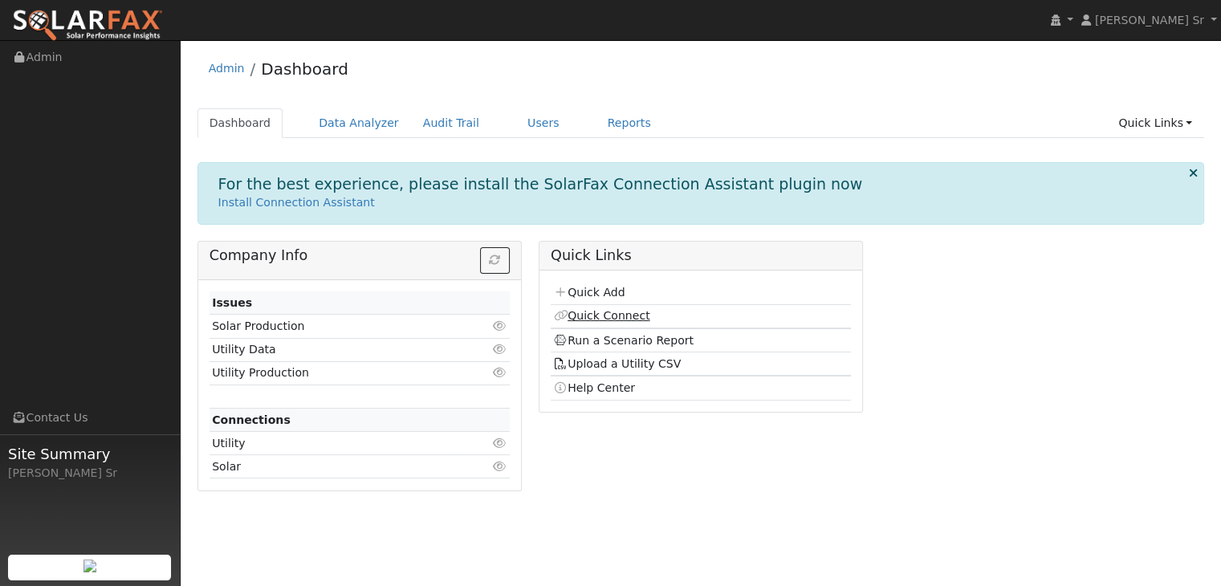
click at [613, 316] on link "Quick Connect" at bounding box center [601, 315] width 96 height 13
click at [591, 290] on link "Quick Add" at bounding box center [588, 292] width 71 height 13
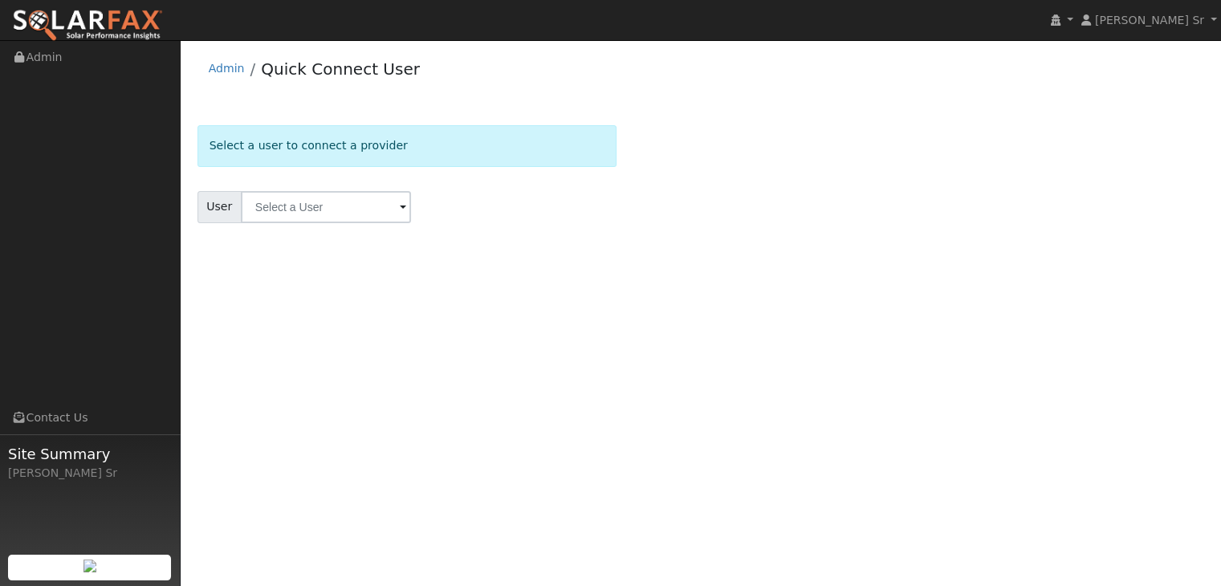
click at [400, 210] on span at bounding box center [403, 208] width 6 height 18
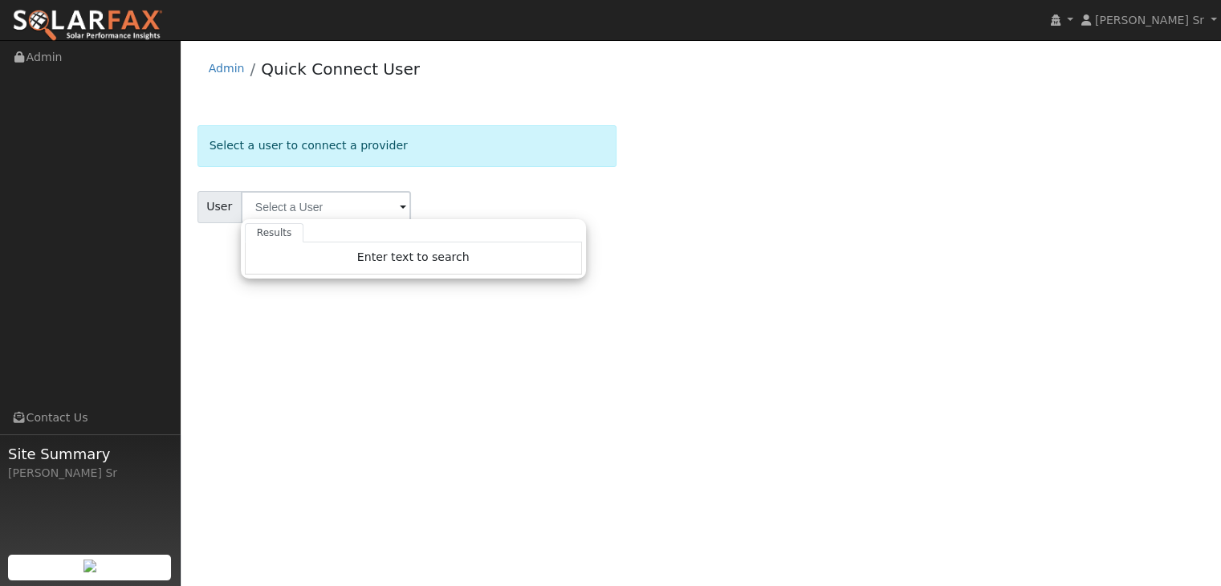
click at [400, 206] on span at bounding box center [403, 208] width 6 height 18
click at [703, 242] on div "Select a user to connect a provider User Results Enter text to search Enter tex…" at bounding box center [701, 193] width 1008 height 137
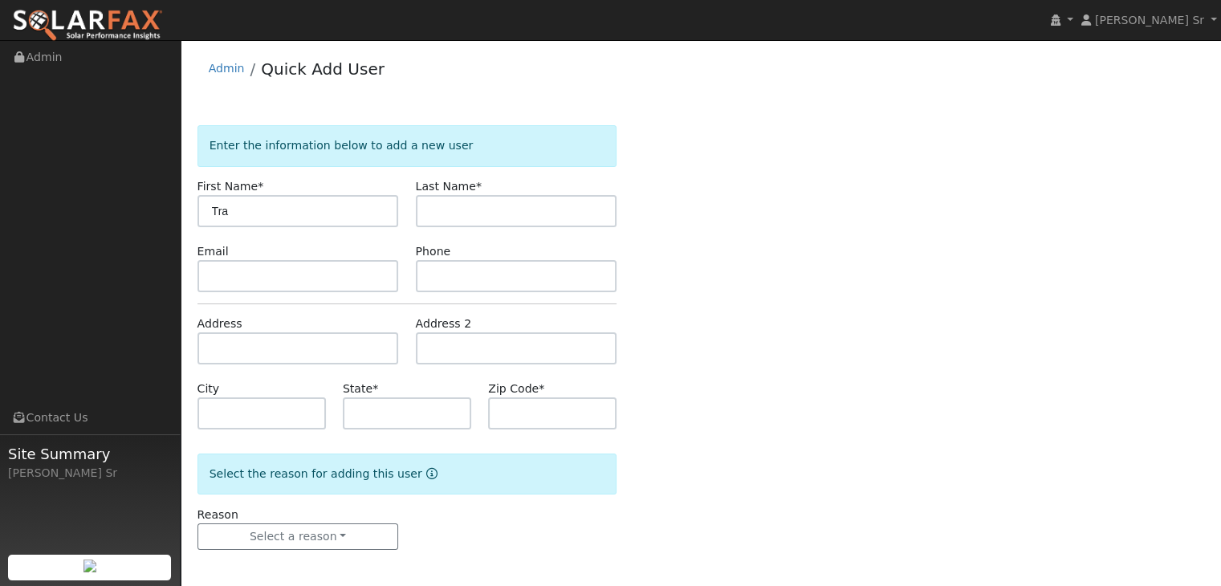
type input "Tra"
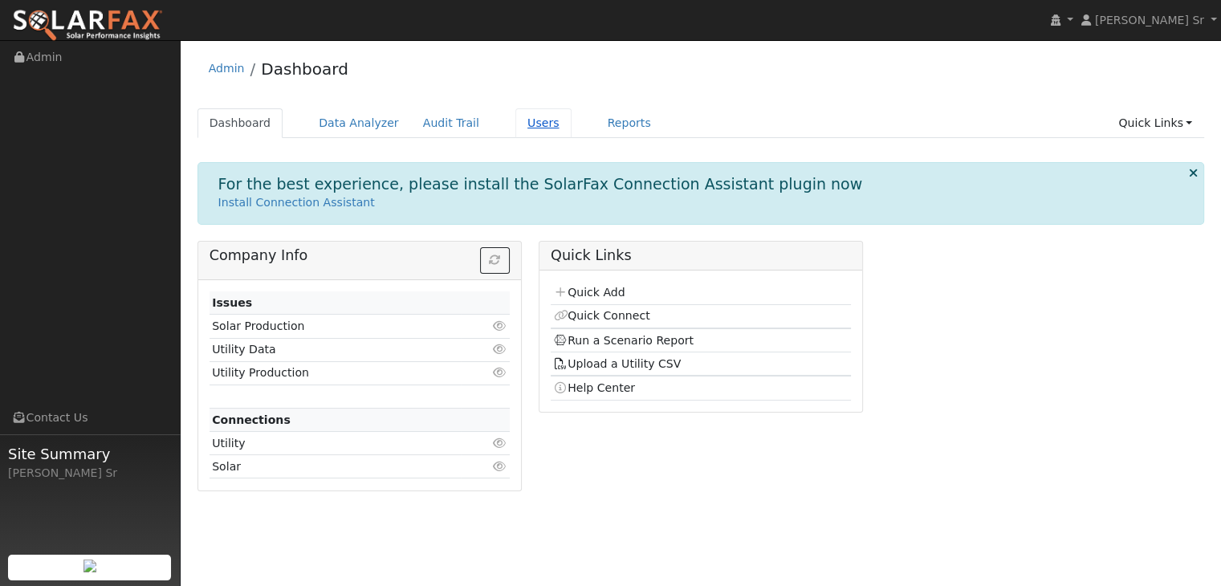
click at [515, 132] on link "Users" at bounding box center [543, 123] width 56 height 30
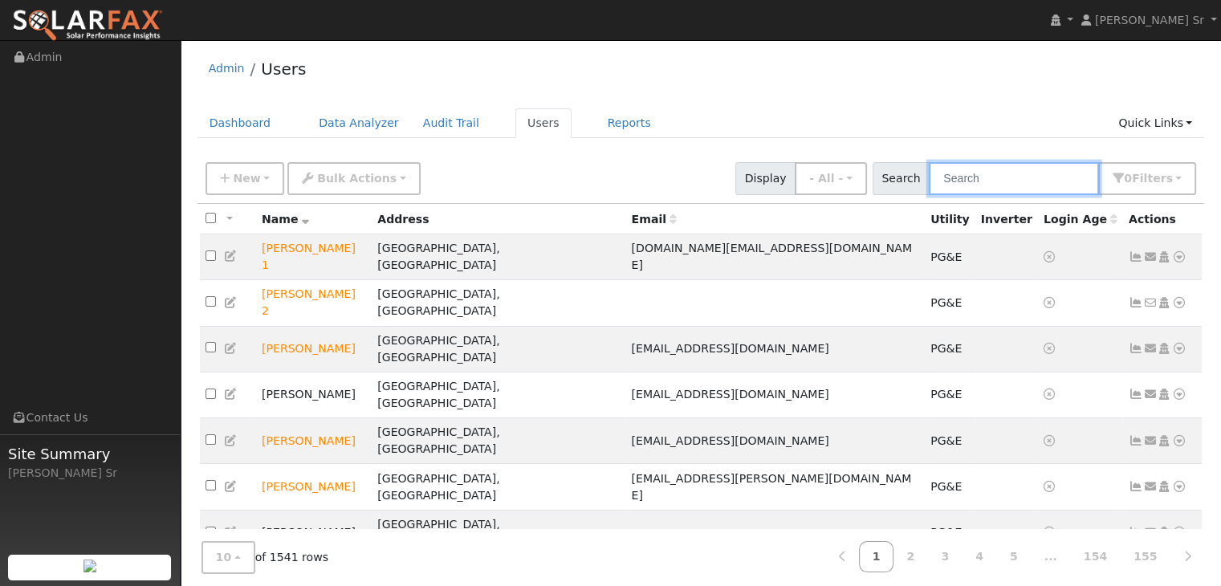
click at [976, 163] on input "text" at bounding box center [1014, 178] width 170 height 33
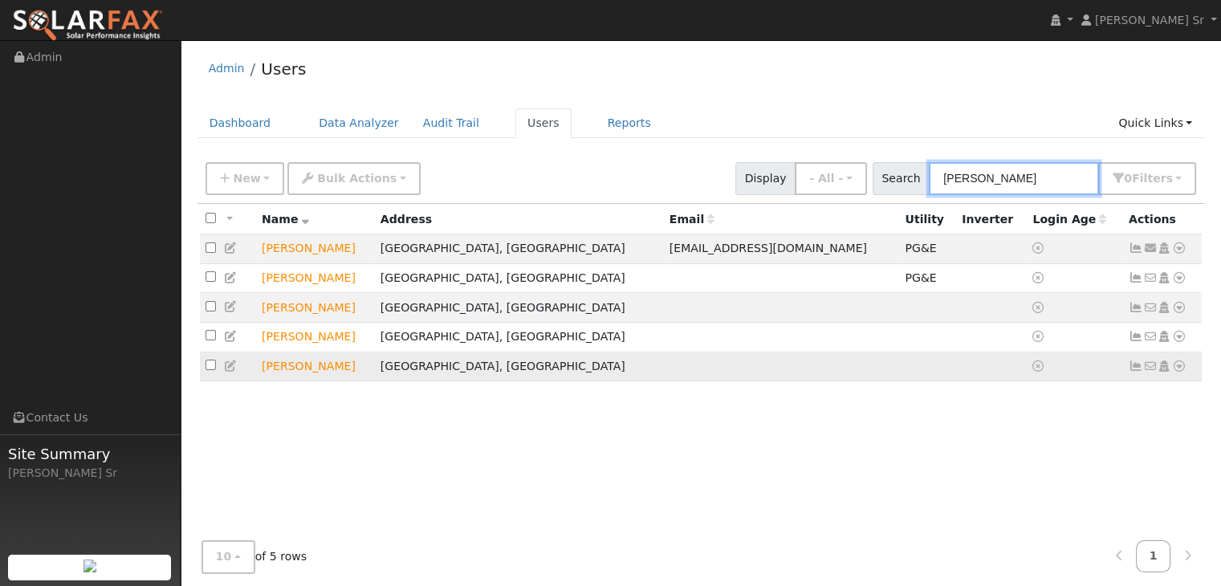
type input "[PERSON_NAME]"
click at [490, 373] on td "[GEOGRAPHIC_DATA], [GEOGRAPHIC_DATA]" at bounding box center [519, 367] width 289 height 30
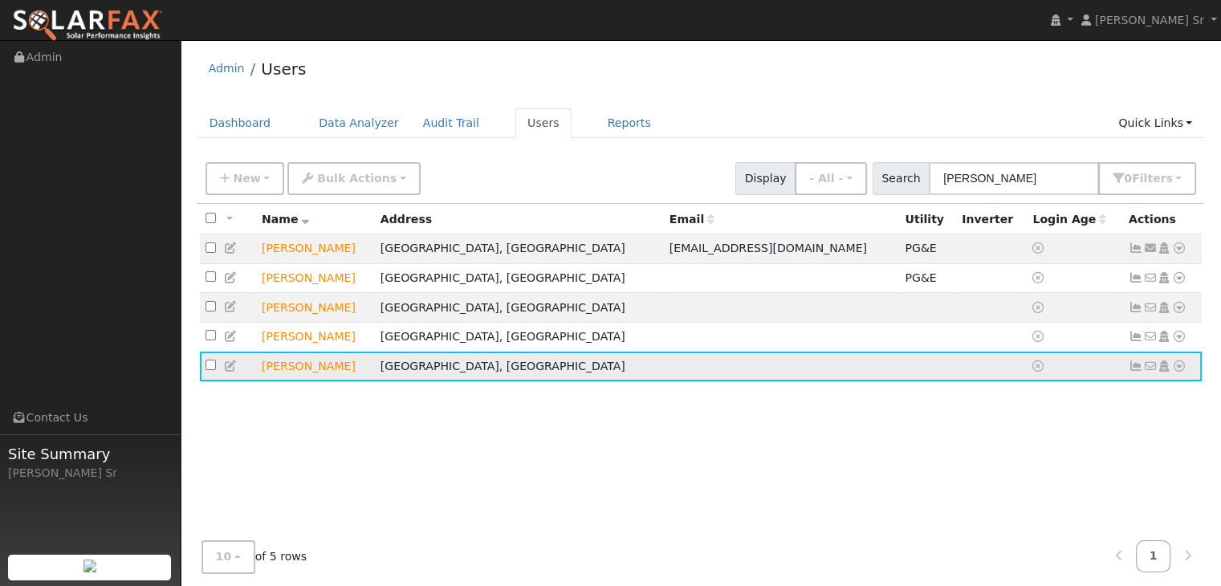
click at [490, 373] on td "[GEOGRAPHIC_DATA], [GEOGRAPHIC_DATA]" at bounding box center [519, 367] width 289 height 30
click at [1180, 372] on icon at bounding box center [1179, 365] width 14 height 11
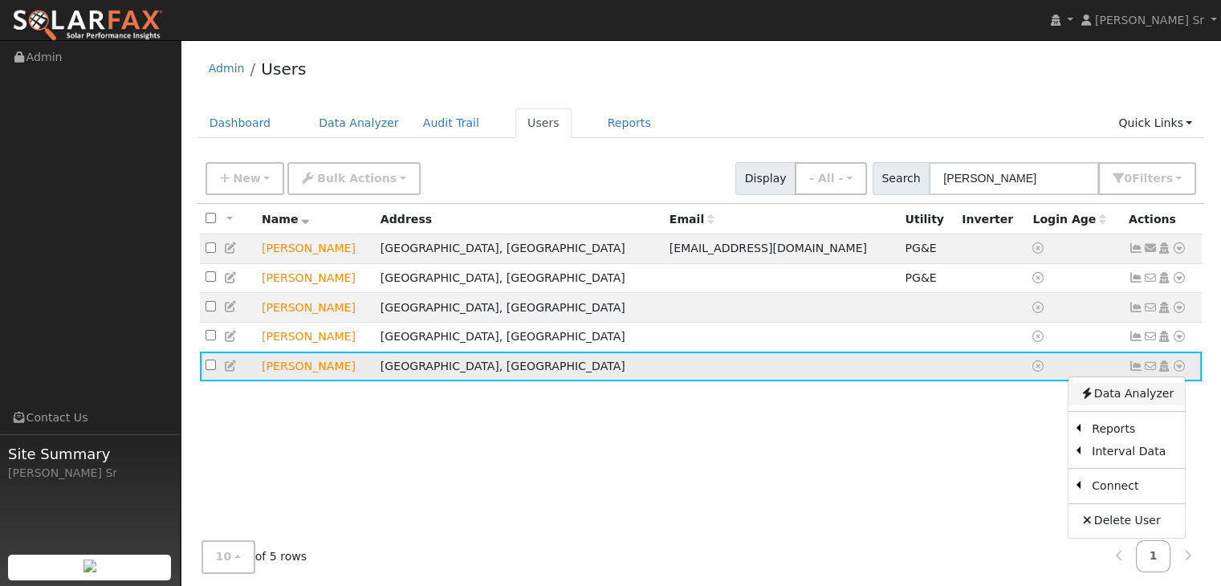
click at [1135, 399] on link "Data Analyzer" at bounding box center [1127, 394] width 116 height 22
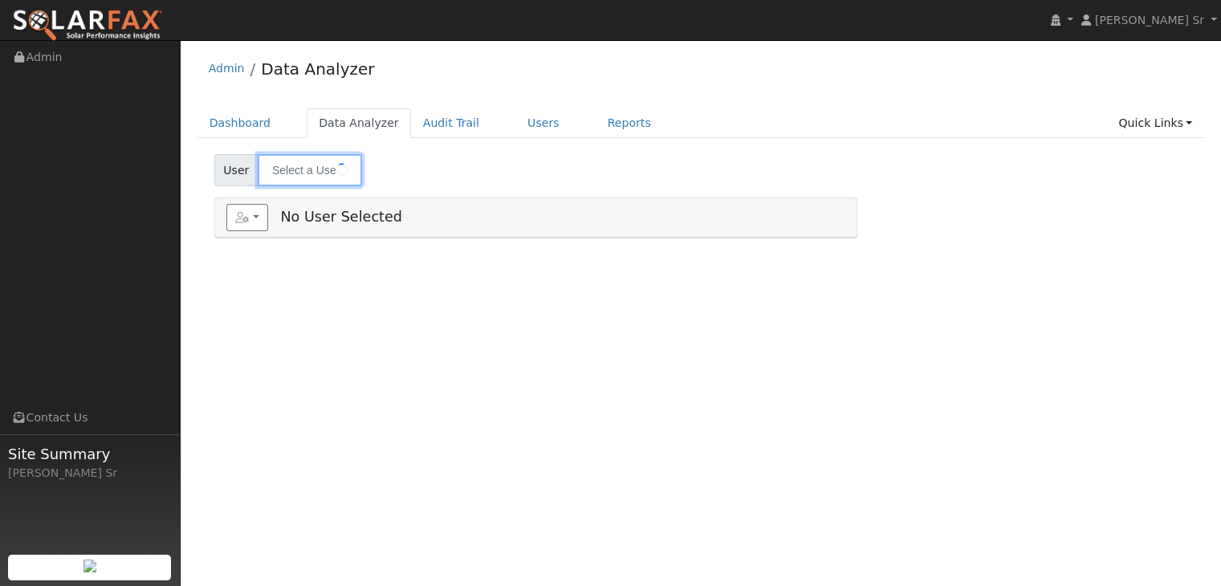
type input "[PERSON_NAME]"
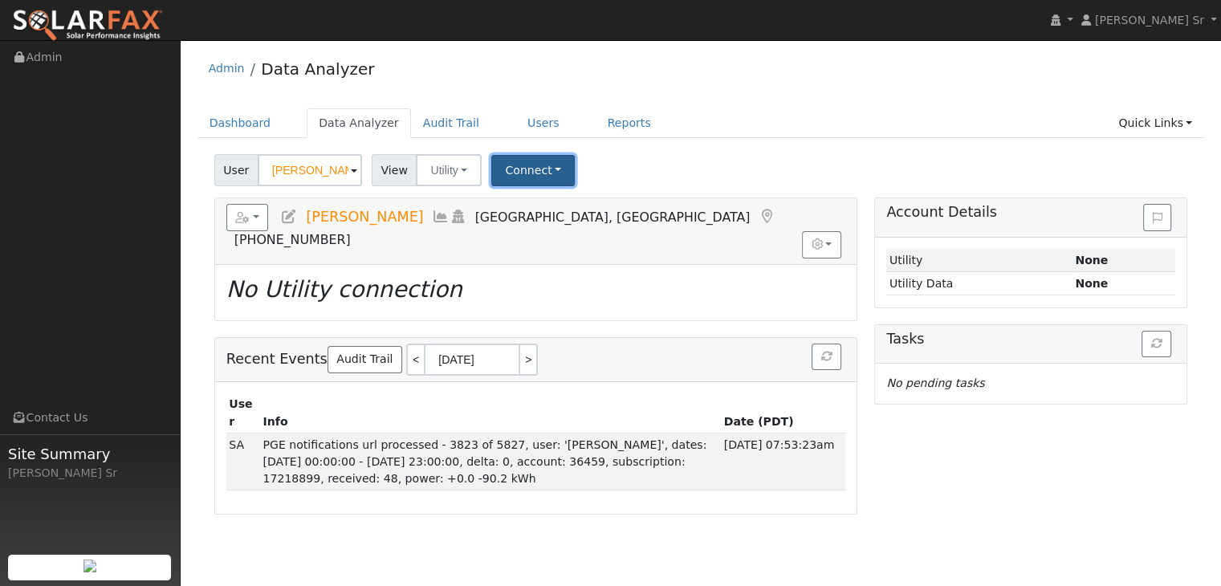
click at [525, 166] on button "Connect" at bounding box center [532, 170] width 83 height 31
click at [529, 208] on link "Select a Provider" at bounding box center [554, 205] width 125 height 22
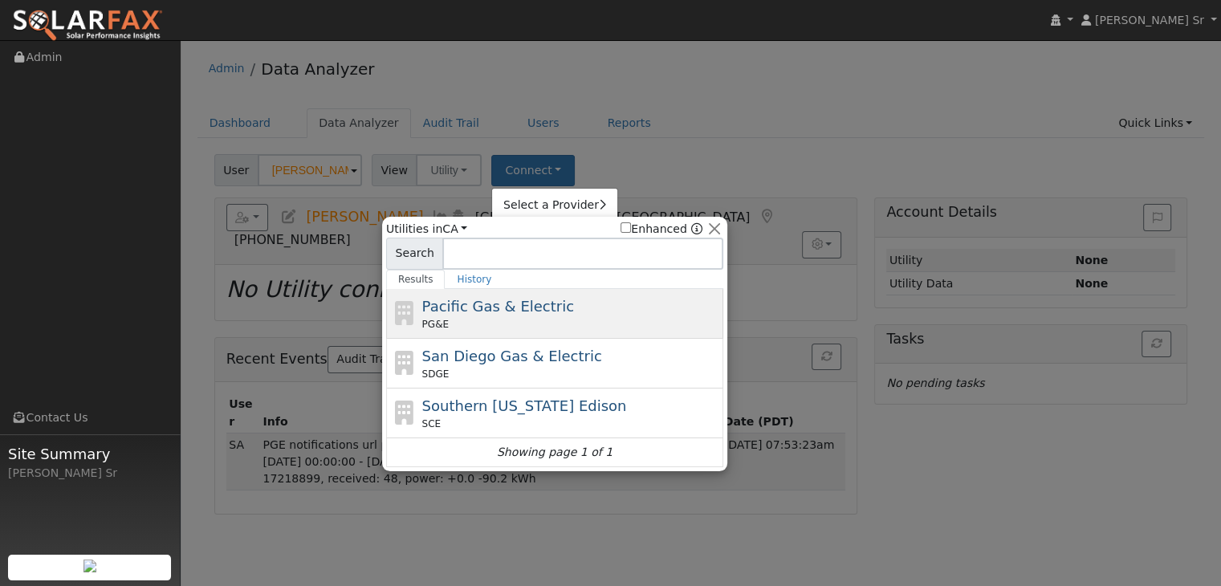
click at [512, 314] on span "Pacific Gas & Electric" at bounding box center [498, 306] width 152 height 17
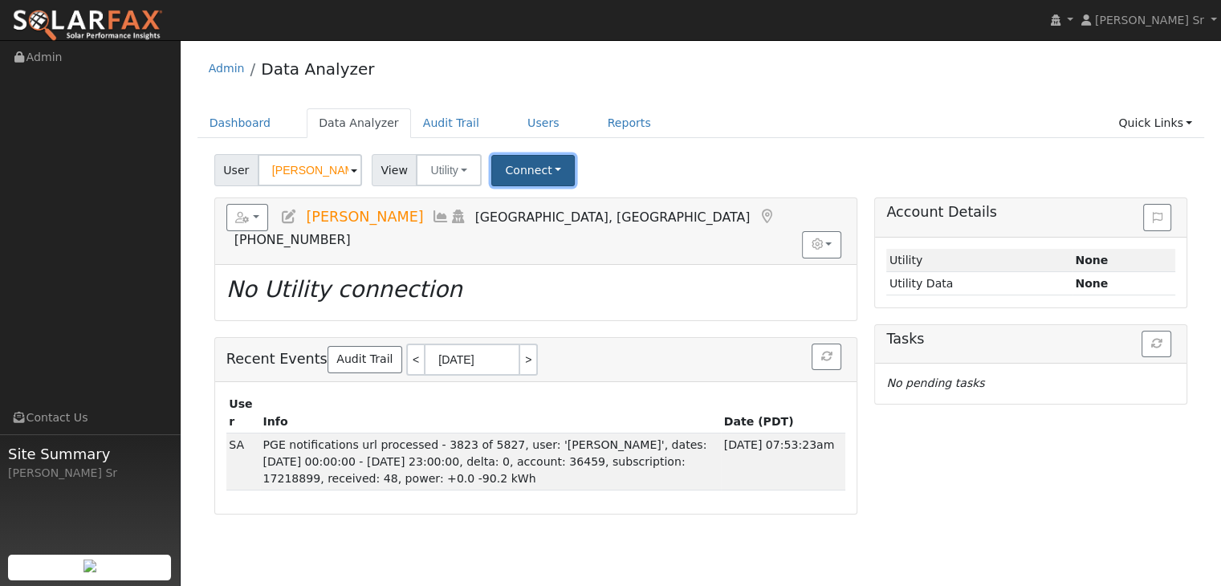
click at [519, 168] on button "Connect" at bounding box center [532, 170] width 83 height 31
click at [539, 210] on link "Select a Provider" at bounding box center [554, 205] width 125 height 22
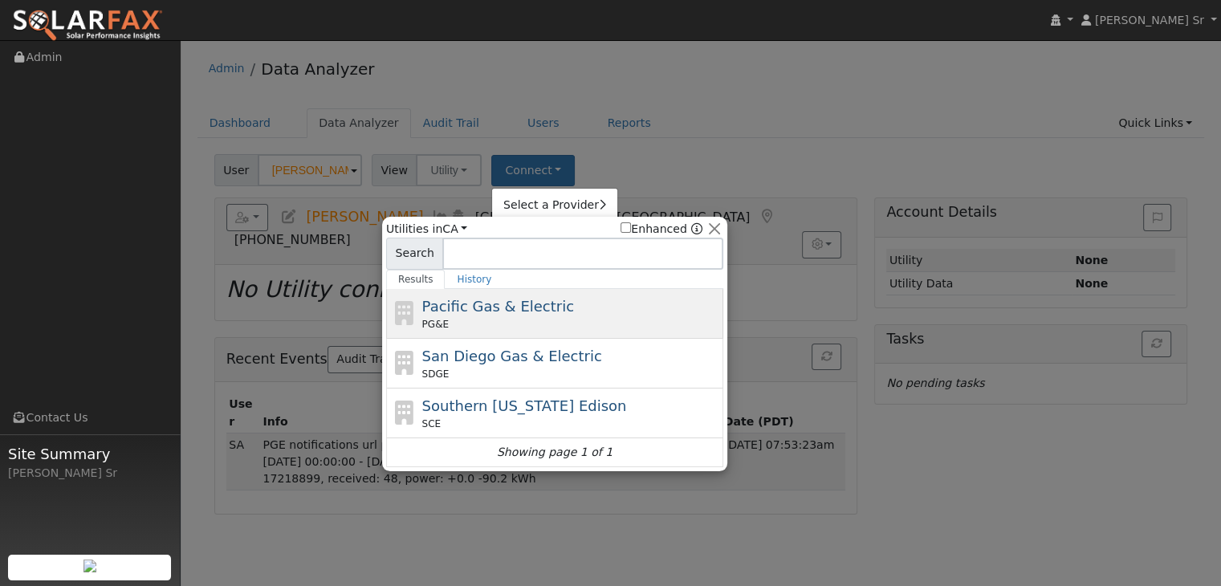
click at [527, 298] on span "Pacific Gas & Electric" at bounding box center [498, 306] width 152 height 17
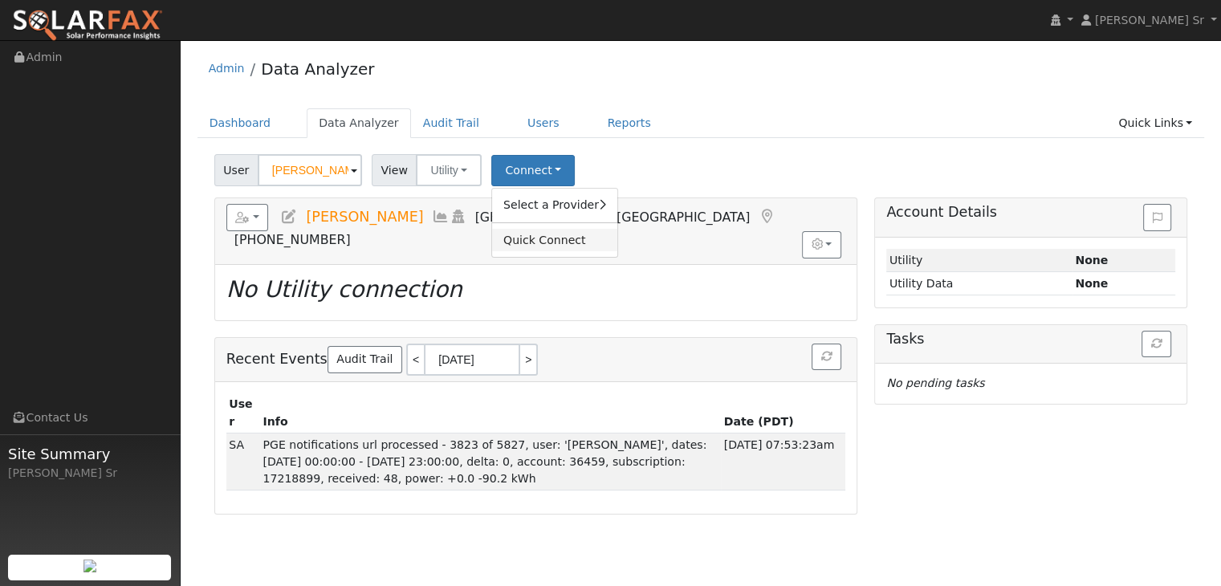
click at [539, 230] on link "Quick Connect" at bounding box center [554, 240] width 125 height 22
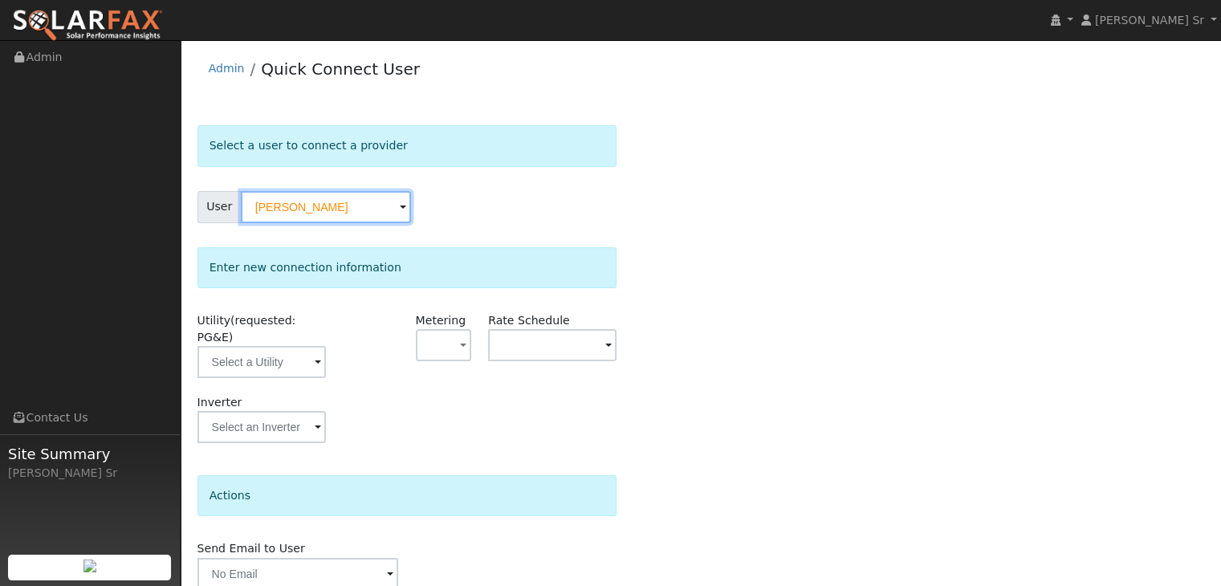
scroll to position [52, 0]
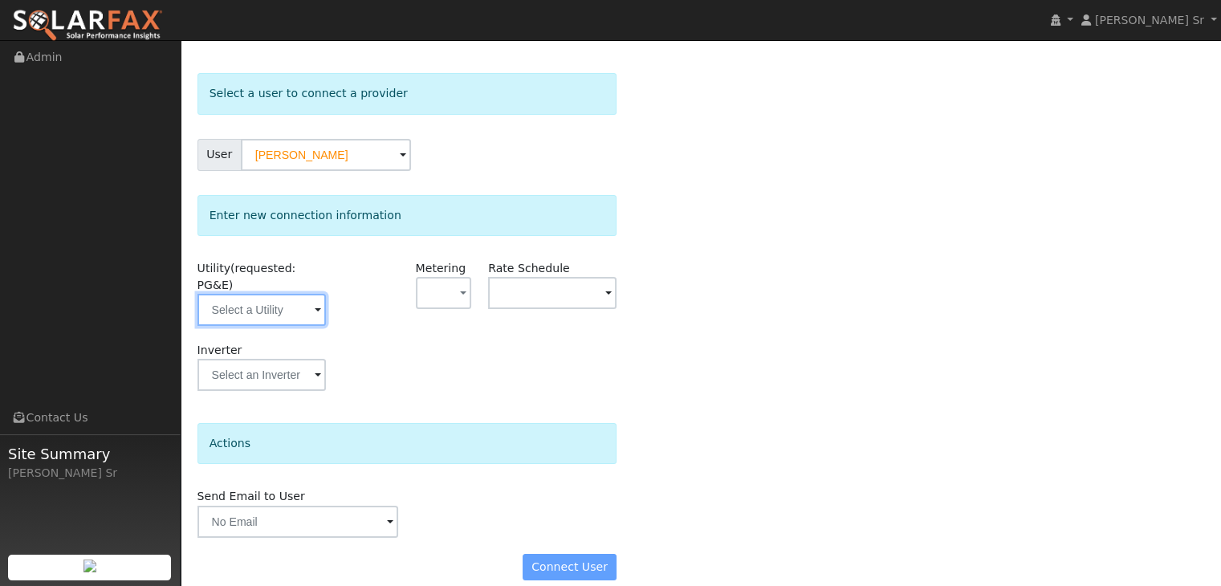
click at [276, 294] on input "text" at bounding box center [261, 310] width 128 height 32
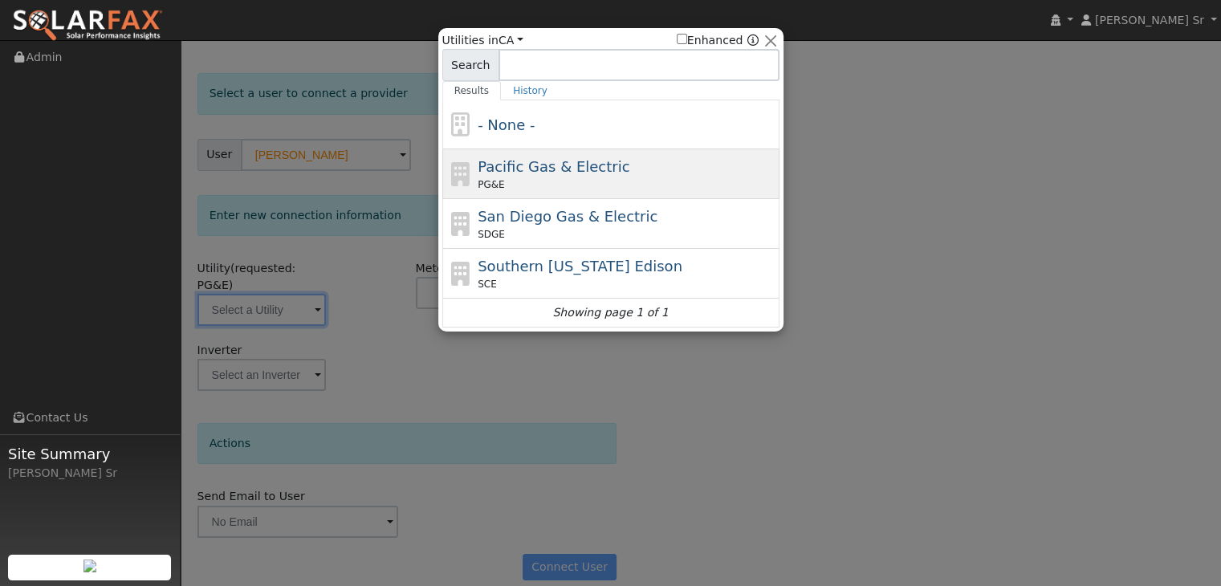
click at [529, 158] on span "Pacific Gas & Electric" at bounding box center [554, 166] width 152 height 17
type input "PG&E"
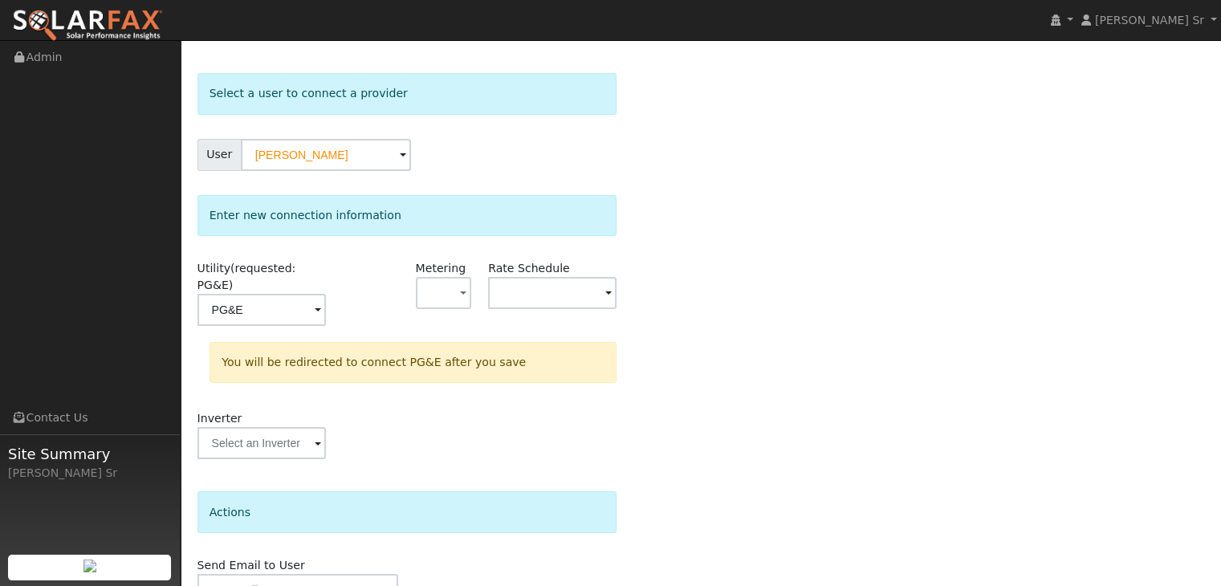
scroll to position [121, 0]
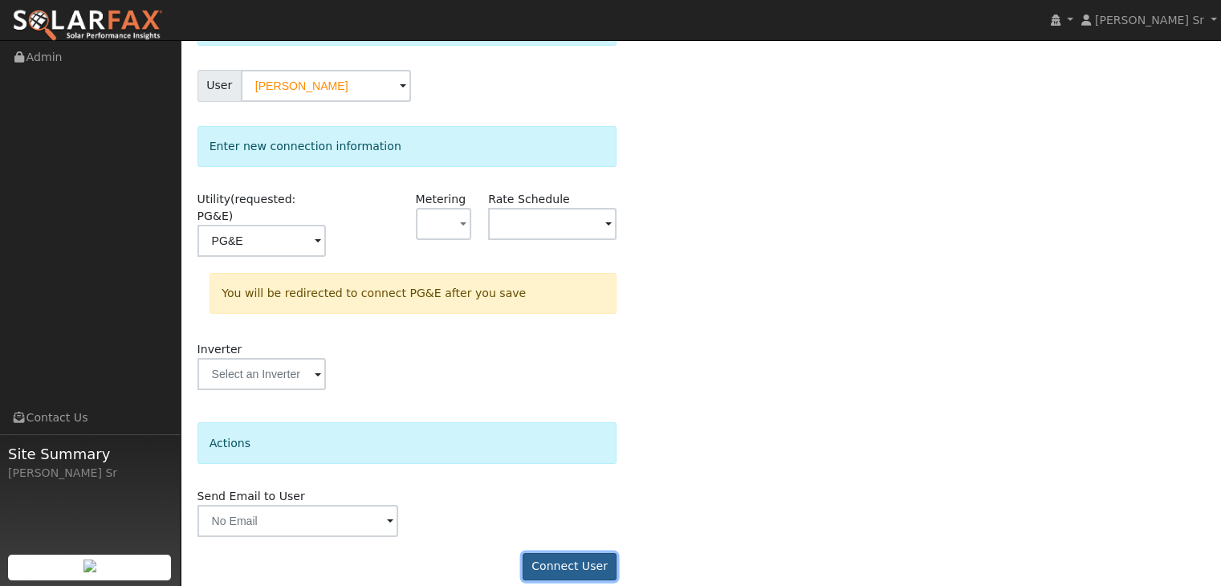
click at [549, 553] on button "Connect User" at bounding box center [570, 566] width 95 height 27
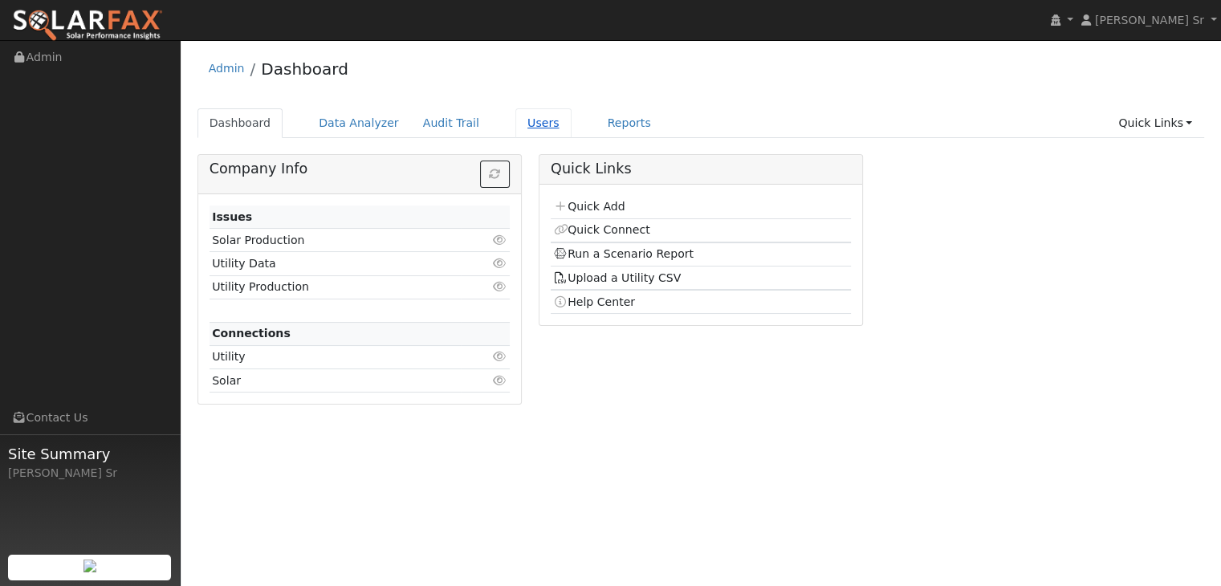
click at [518, 123] on link "Users" at bounding box center [543, 123] width 56 height 30
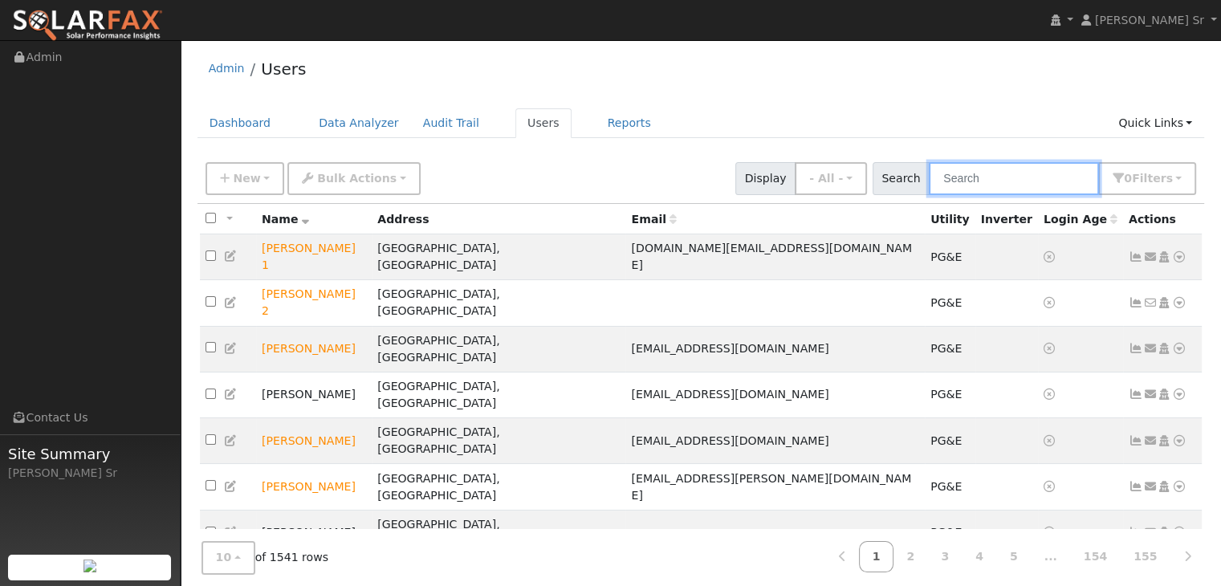
click at [987, 186] on input "text" at bounding box center [1014, 178] width 170 height 33
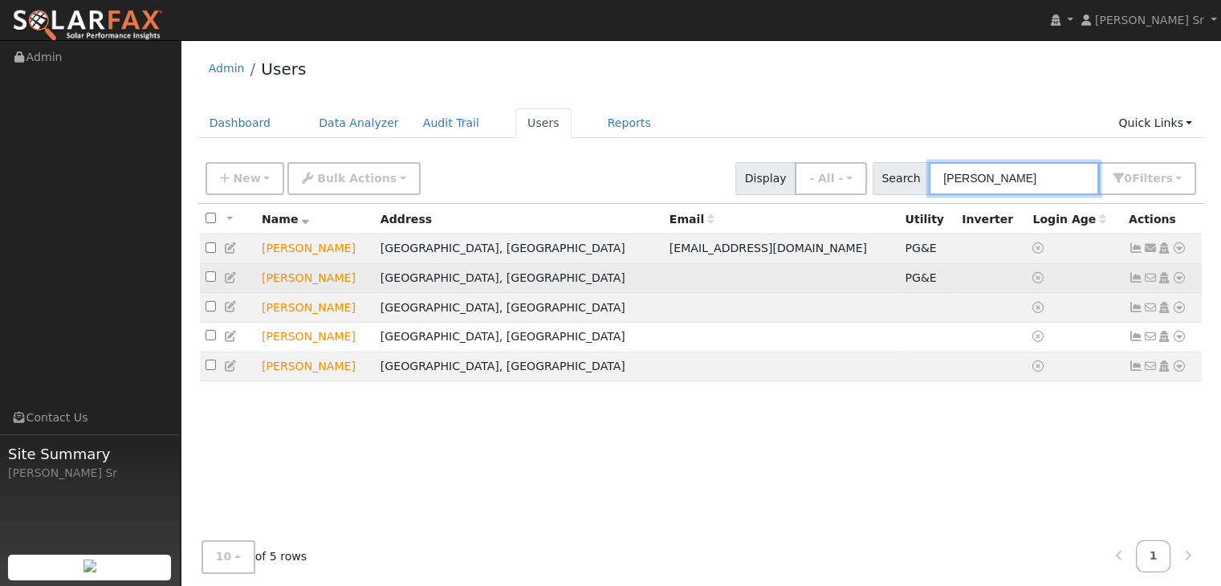
type input "[PERSON_NAME]"
click at [1177, 280] on icon at bounding box center [1179, 277] width 14 height 11
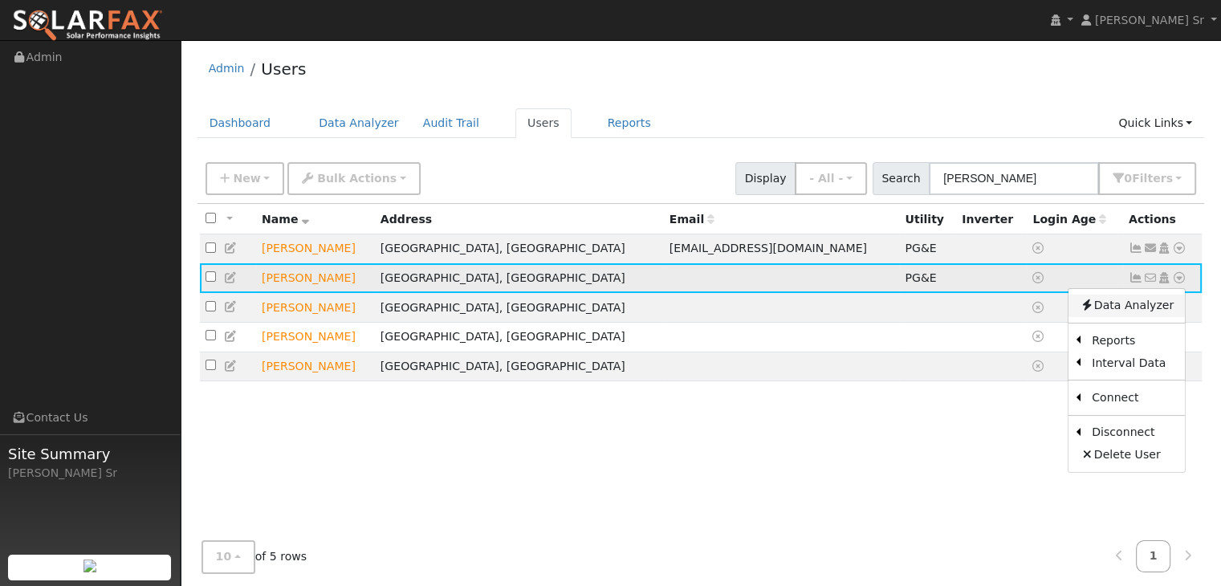
click at [1128, 310] on link "Data Analyzer" at bounding box center [1127, 306] width 116 height 22
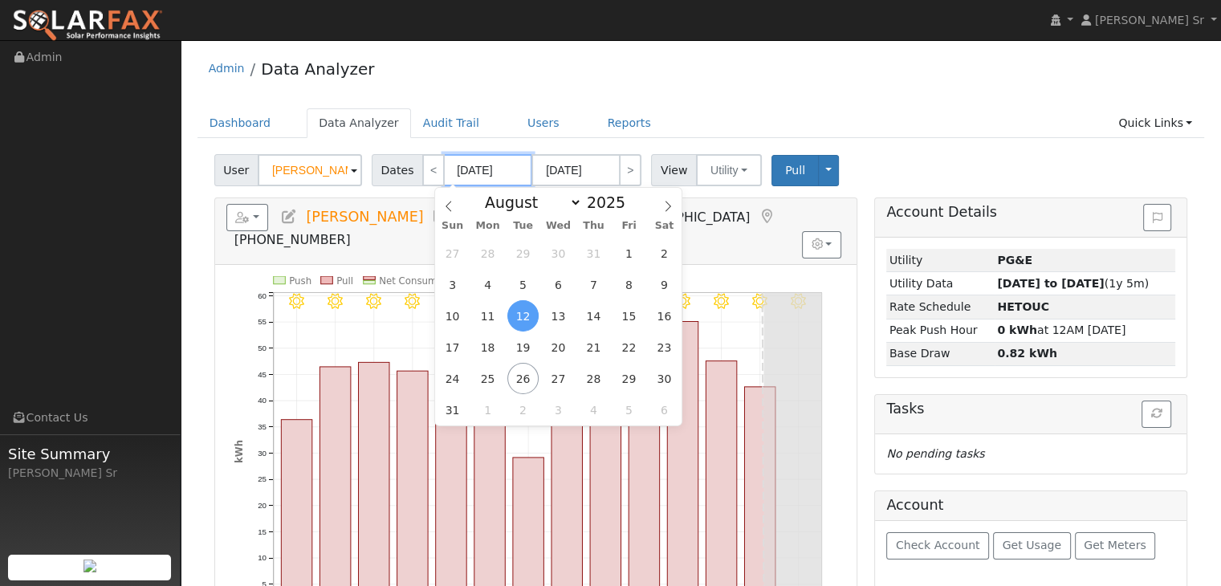
click at [474, 171] on input "08/12/2025" at bounding box center [488, 170] width 88 height 32
click at [645, 258] on div "27 28 29 30 31 1 2 3 4 5 6 7 8 9 10 11 12 13 14 15 16 17 18 19 20 21 22 23 24 2…" at bounding box center [558, 332] width 247 height 188
click at [624, 251] on span "1" at bounding box center [628, 253] width 31 height 31
type input "08/01/2025"
type input "08/31/2025"
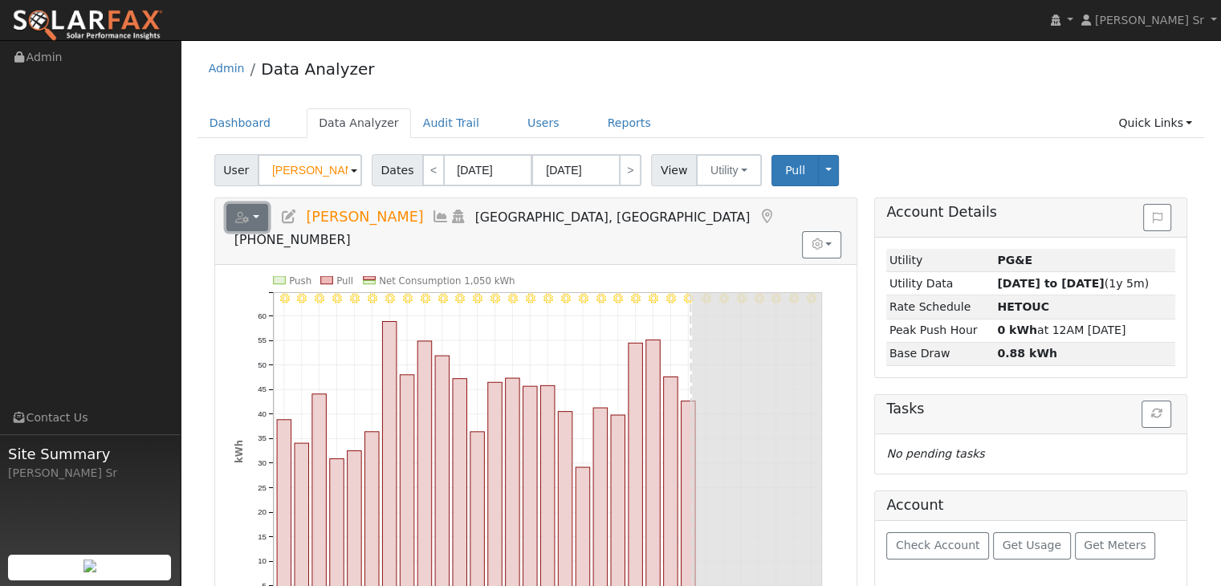
click at [260, 214] on button "button" at bounding box center [247, 217] width 43 height 27
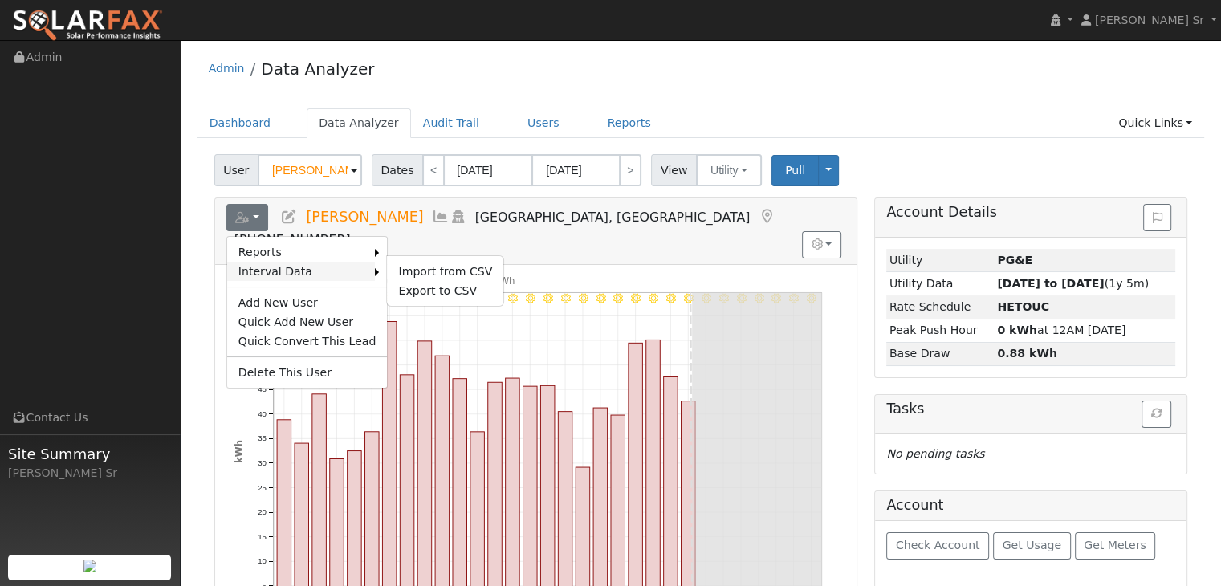
click at [270, 266] on link "Interval Data" at bounding box center [301, 271] width 149 height 19
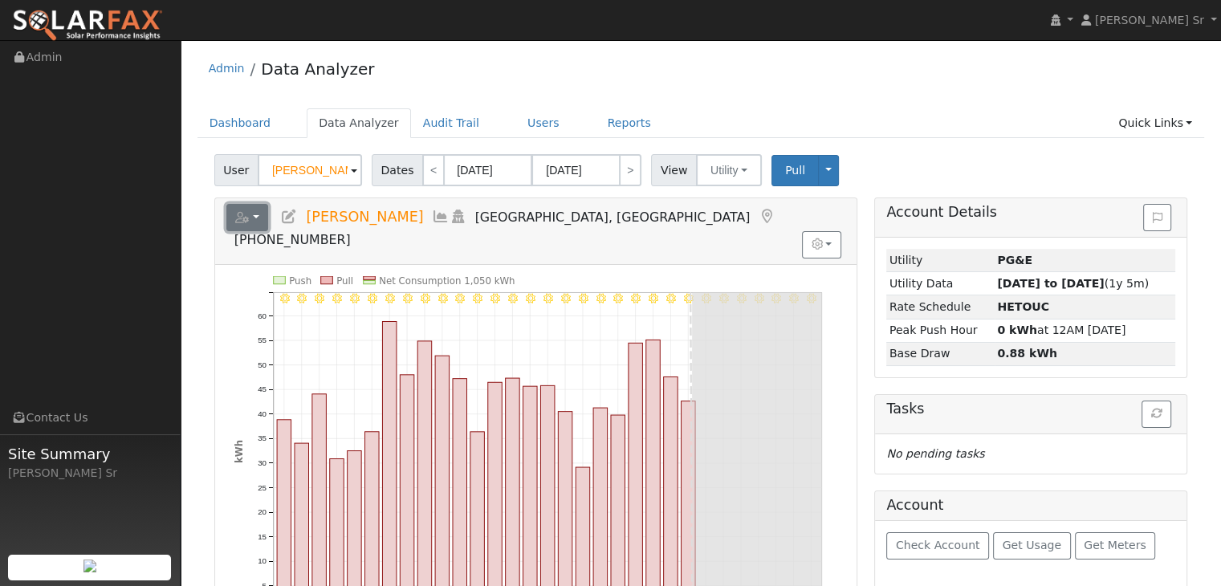
click at [254, 212] on button "button" at bounding box center [247, 217] width 43 height 27
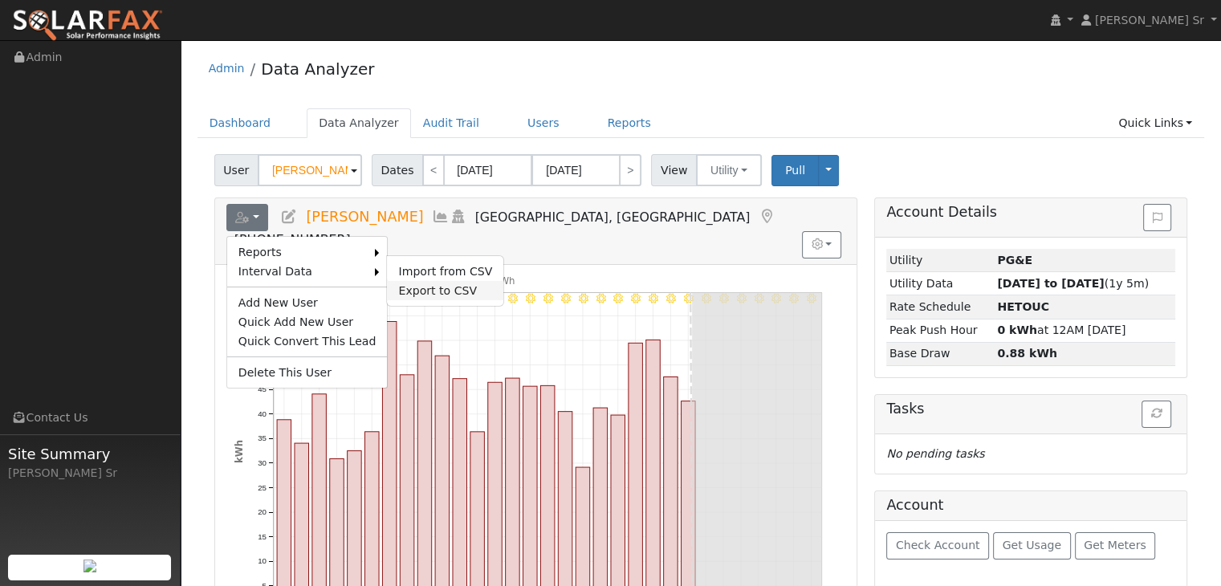
click at [417, 290] on link "Export to CSV" at bounding box center [445, 290] width 116 height 19
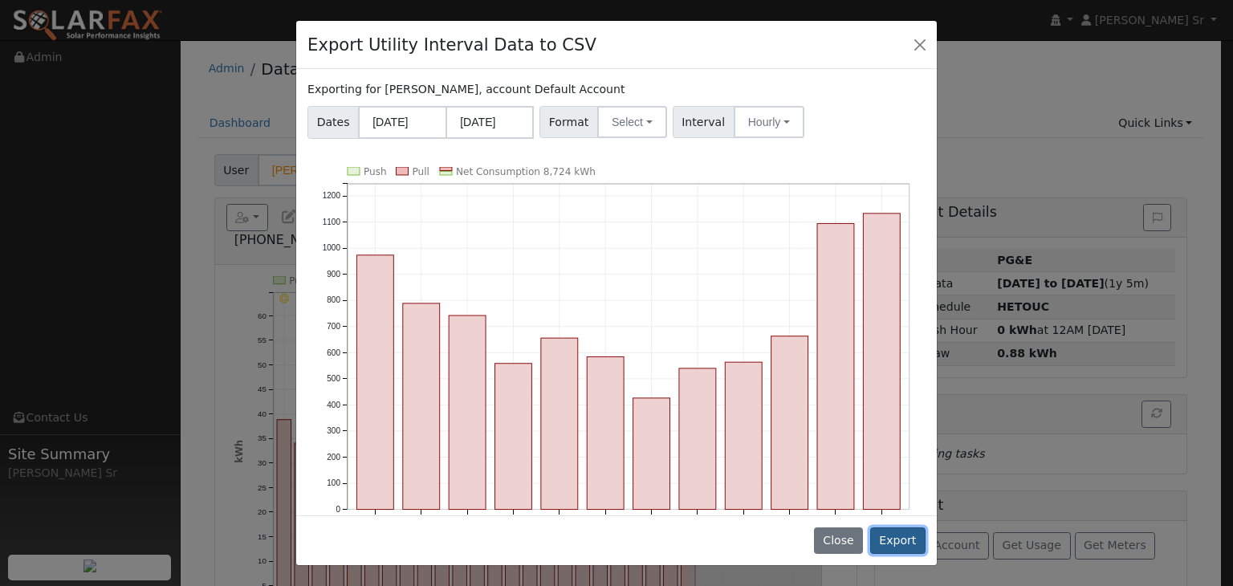
click at [898, 541] on button "Export" at bounding box center [897, 540] width 55 height 27
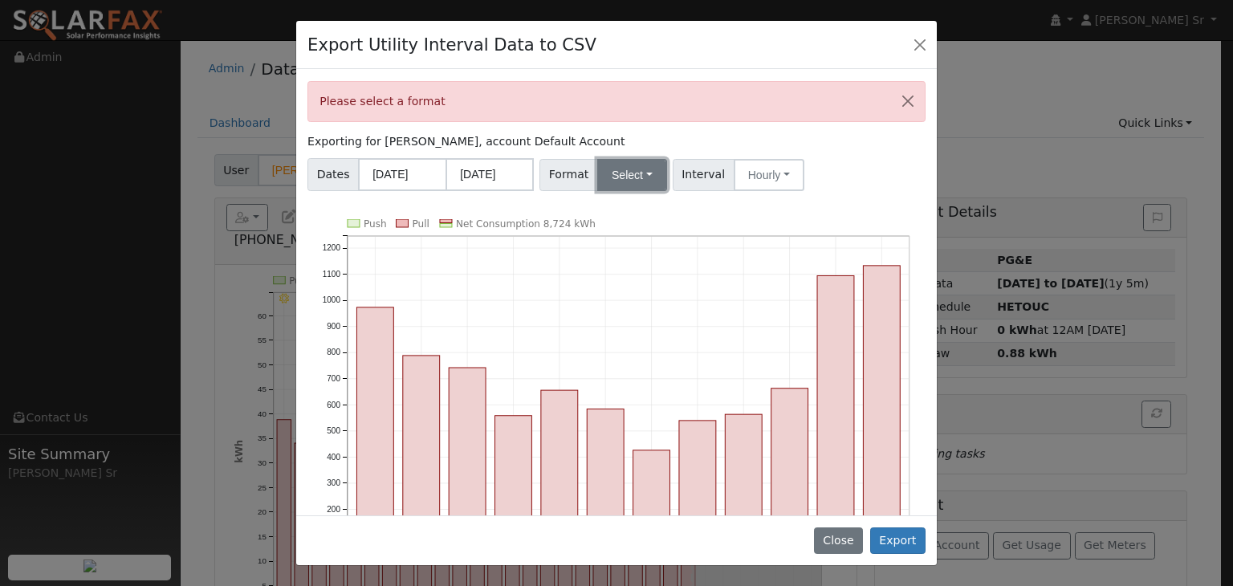
click at [637, 171] on button "Select" at bounding box center [632, 175] width 70 height 32
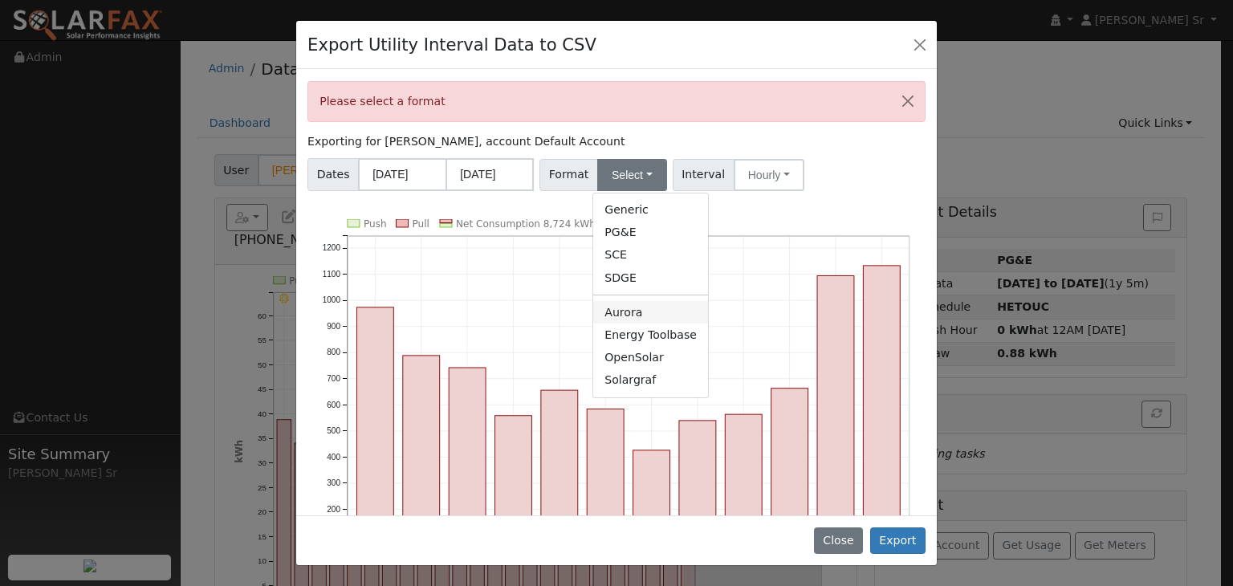
click at [618, 312] on link "Aurora" at bounding box center [650, 312] width 115 height 22
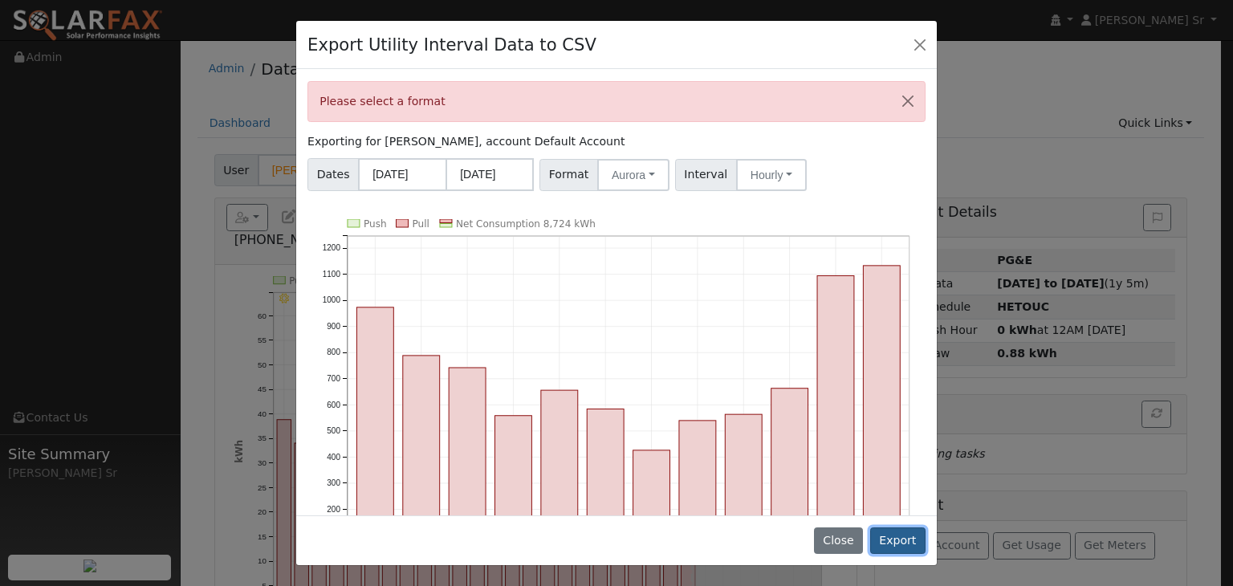
click at [899, 540] on button "Export" at bounding box center [897, 540] width 55 height 27
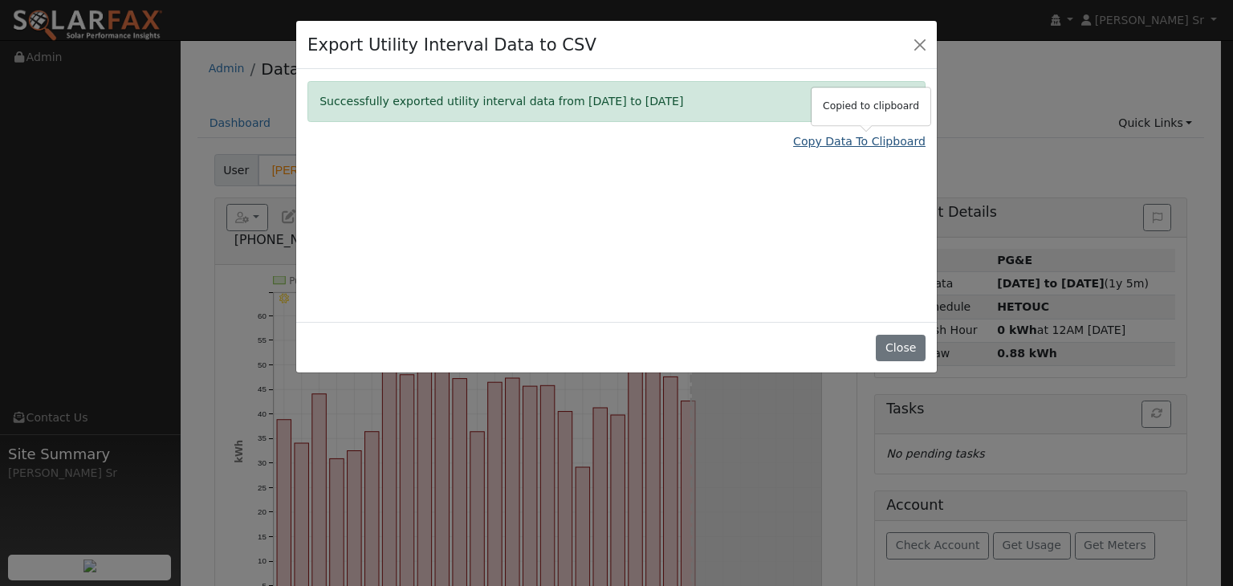
drag, startPoint x: 873, startPoint y: 144, endPoint x: 833, endPoint y: 142, distance: 39.4
click at [833, 142] on link "Copy Data To Clipboard" at bounding box center [859, 141] width 132 height 17
click at [903, 346] on button "Close" at bounding box center [900, 348] width 49 height 27
